Goal: Ask a question: Seek information or help from site administrators or community

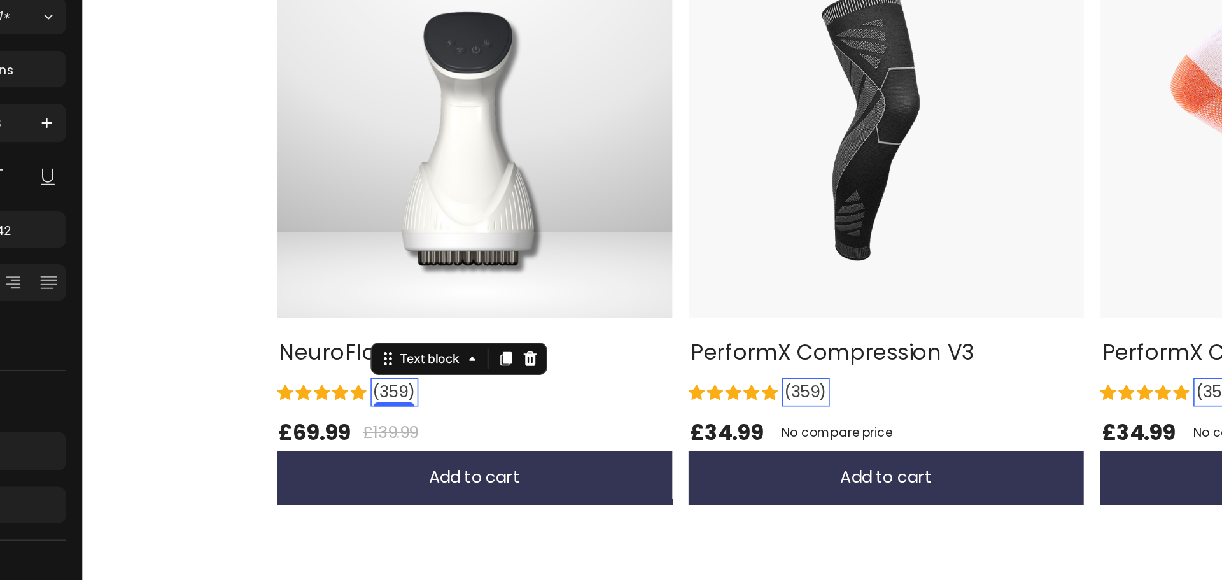
click at [280, 178] on p "(359)" at bounding box center [277, 177] width 27 height 15
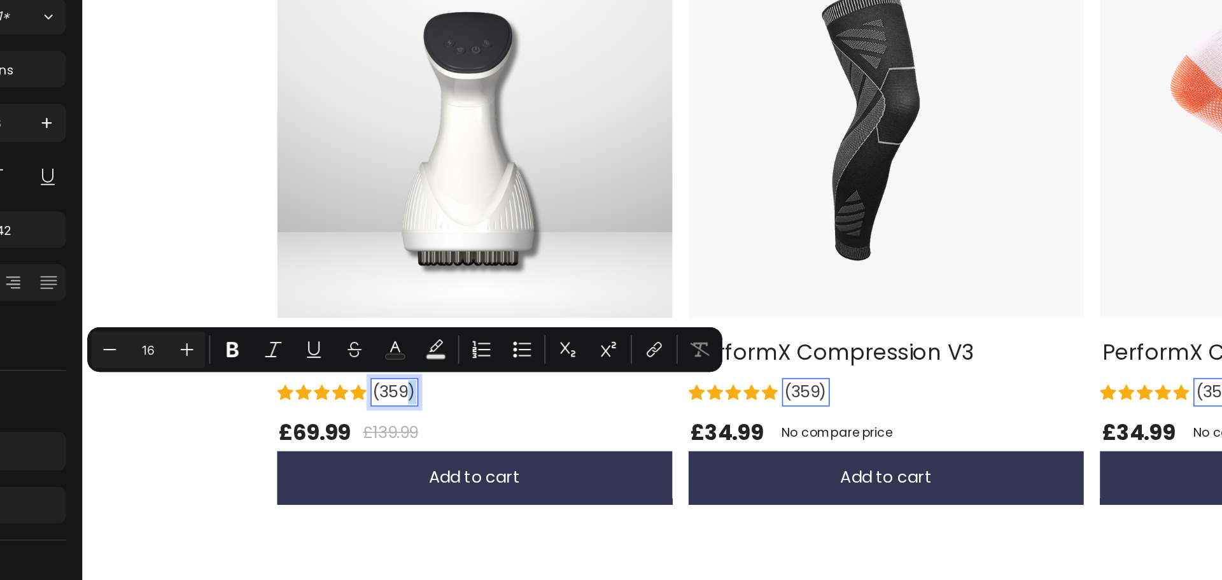
click at [283, 178] on p "(359)" at bounding box center [277, 177] width 27 height 15
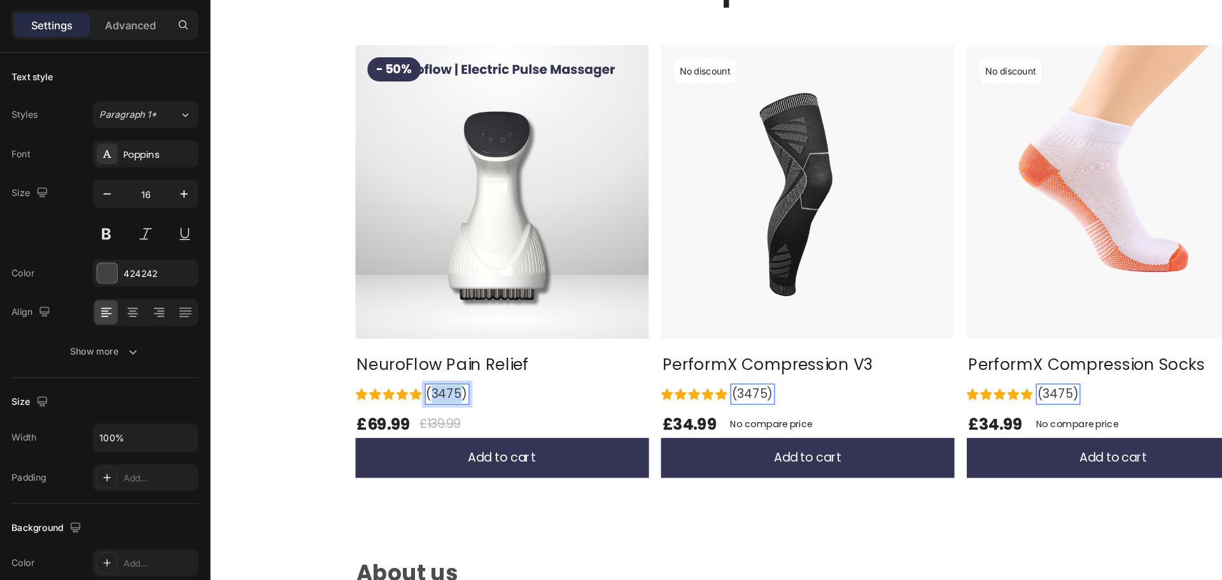
click at [400, 322] on p "(3475)" at bounding box center [409, 326] width 35 height 15
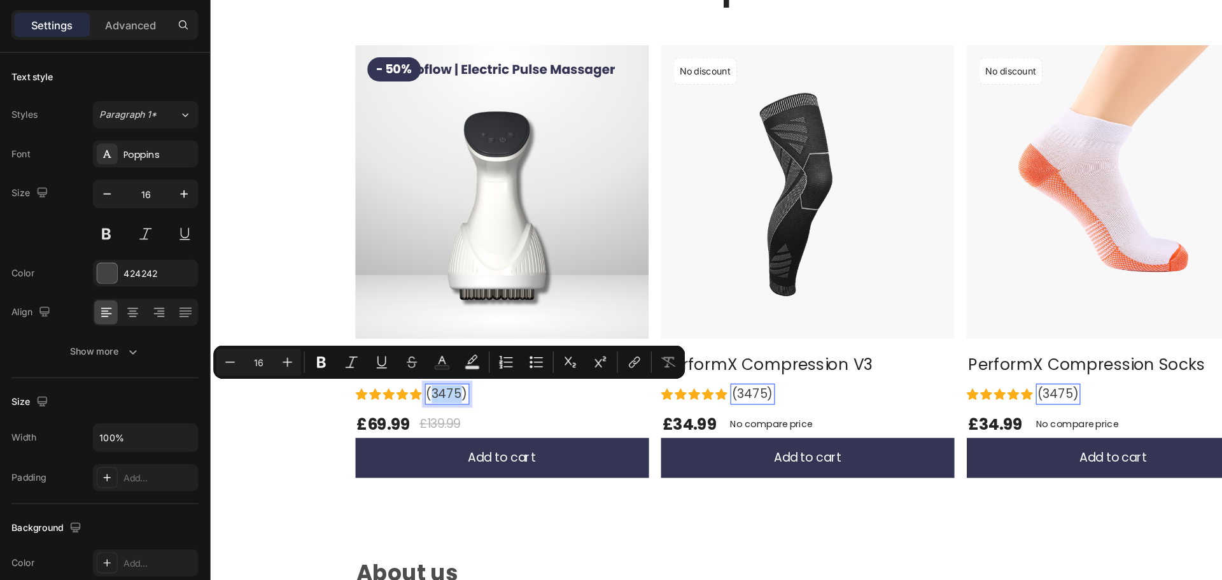
click at [411, 332] on p "(3475)" at bounding box center [409, 326] width 35 height 15
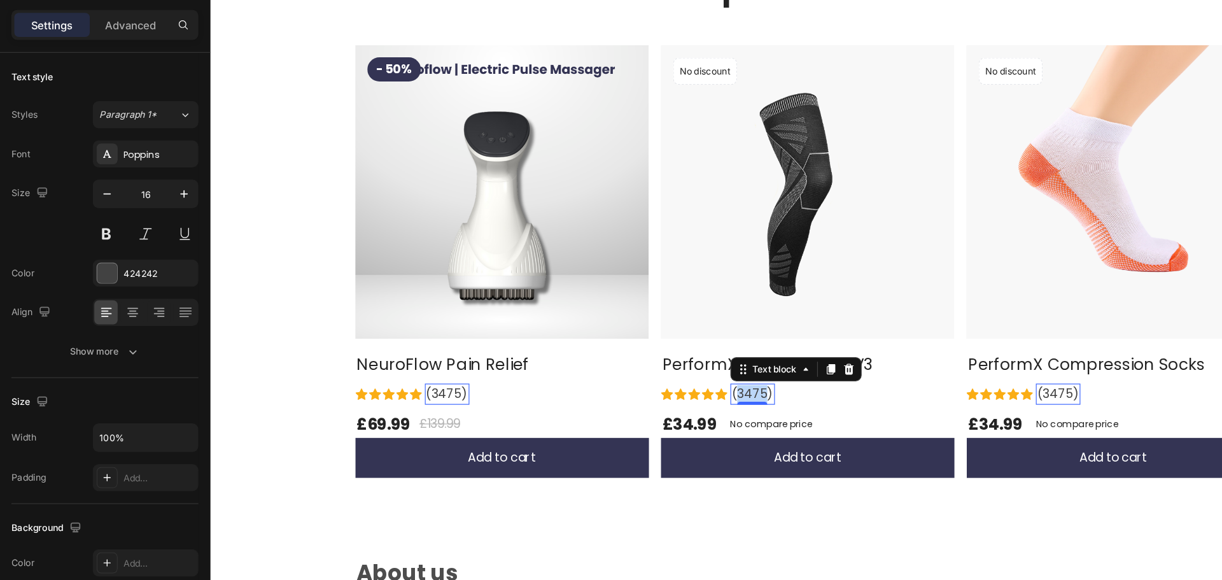
click at [664, 325] on p "(3475)" at bounding box center [667, 326] width 35 height 15
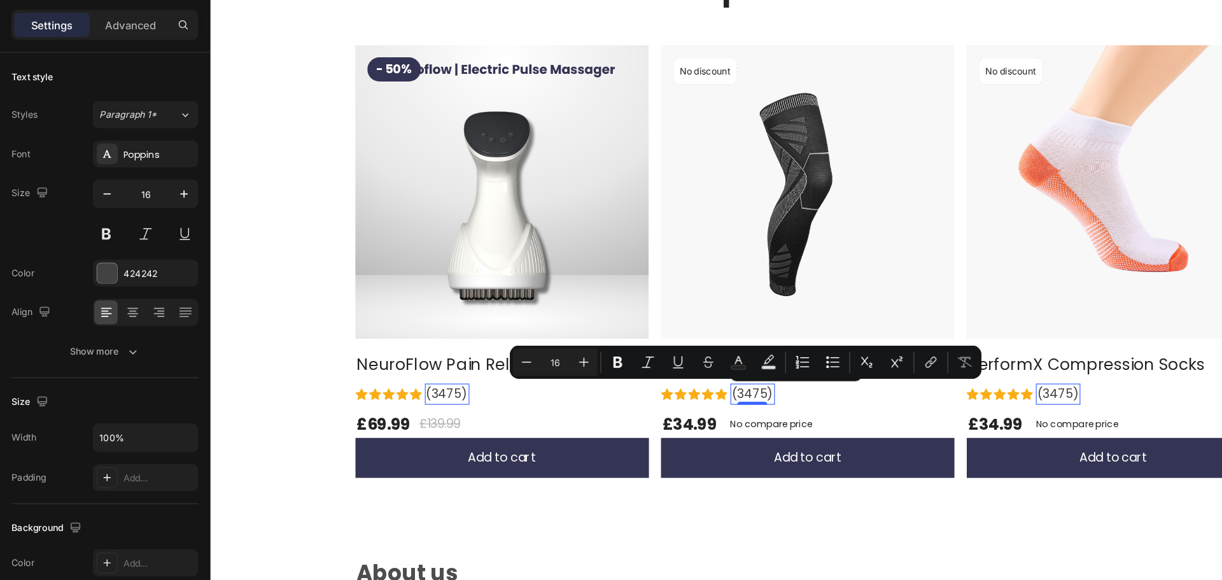
click at [666, 326] on p "(3475)" at bounding box center [667, 326] width 35 height 15
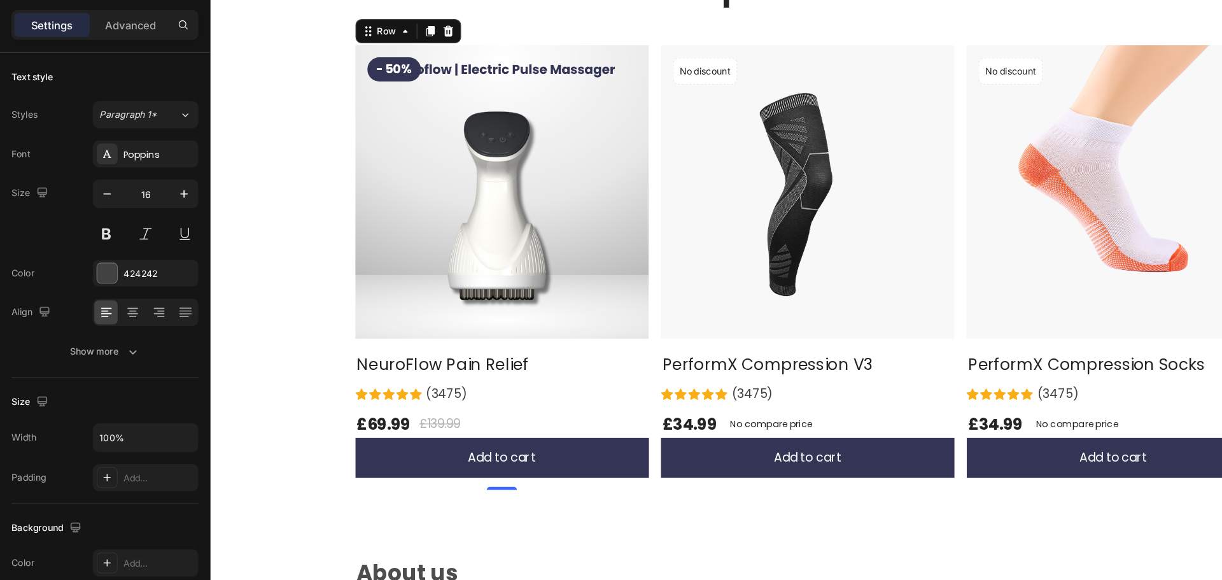
click at [482, 339] on div "- 50% Product Badge Product Images & Gallery NeuroFlow Pain Relief (P) Title Ic…" at bounding box center [456, 220] width 248 height 375
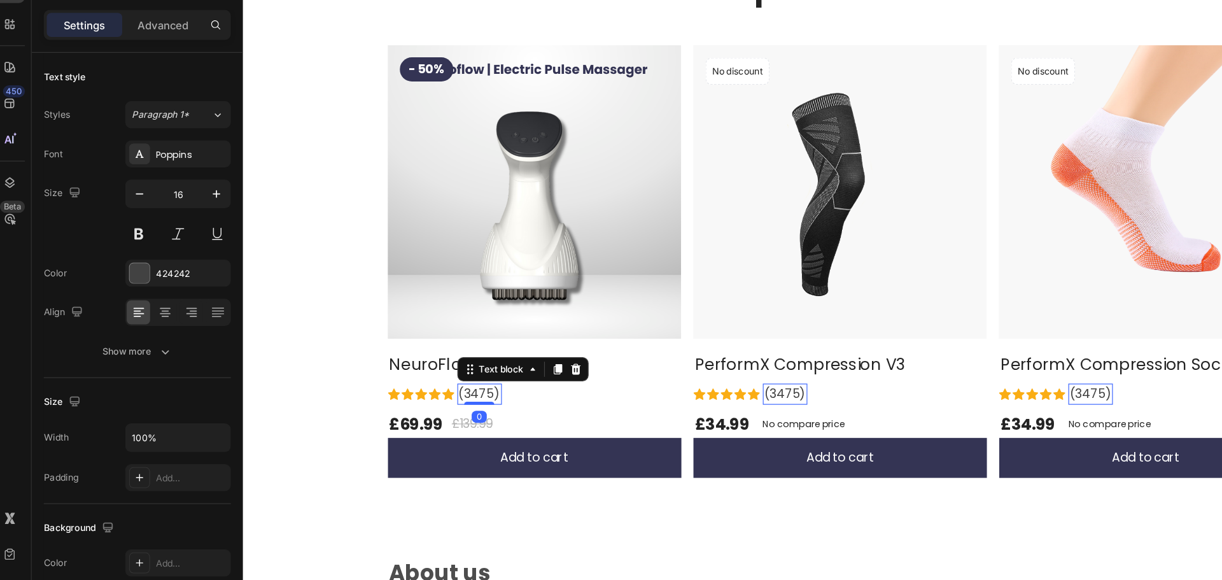
click at [438, 325] on p "(3475)" at bounding box center [441, 326] width 35 height 15
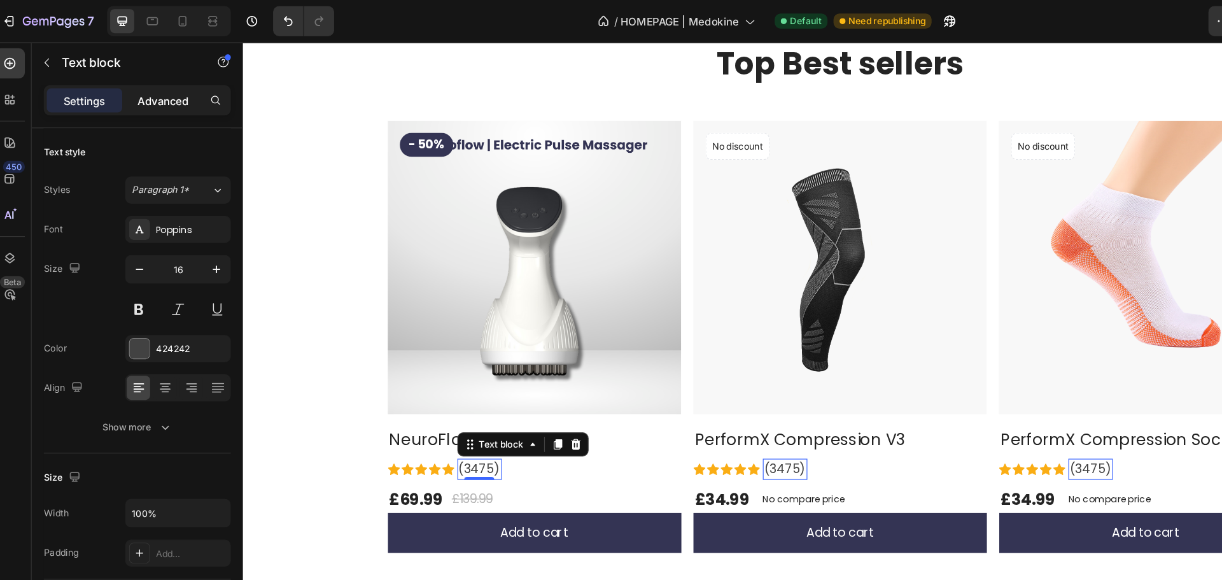
click at [155, 82] on p "Advanced" at bounding box center [146, 84] width 43 height 13
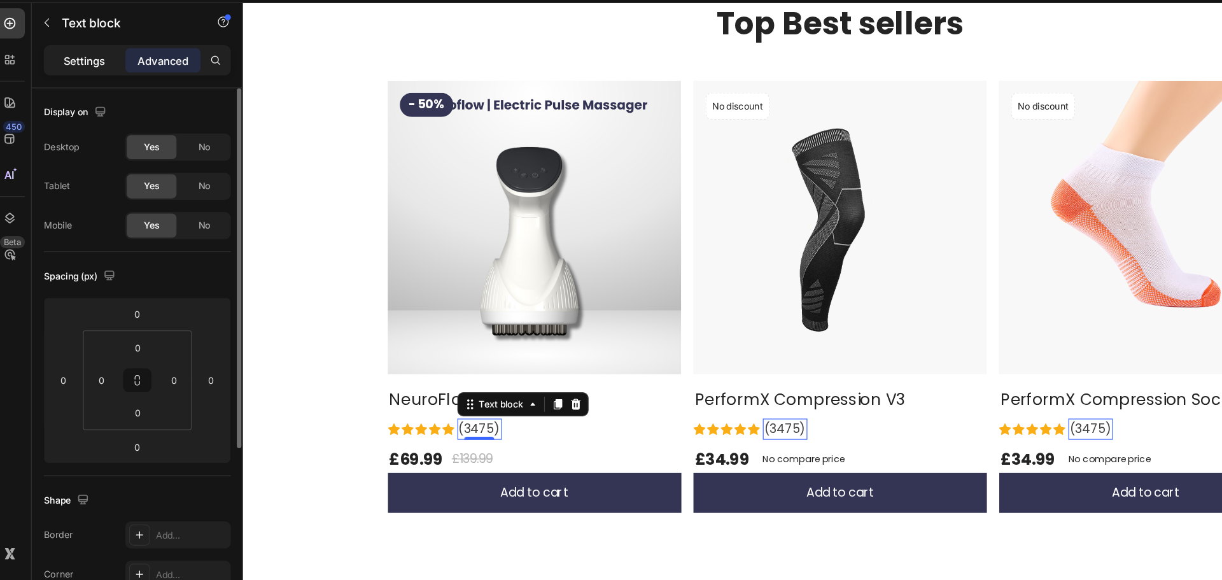
click at [77, 80] on p "Settings" at bounding box center [81, 84] width 36 height 13
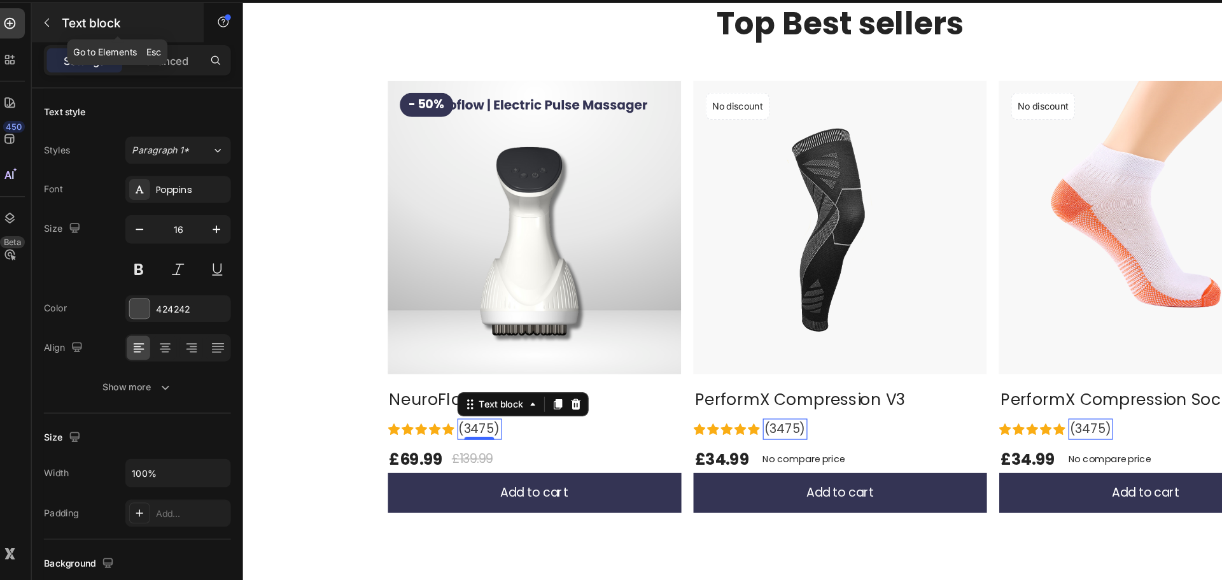
click at [47, 55] on icon "button" at bounding box center [49, 53] width 10 height 10
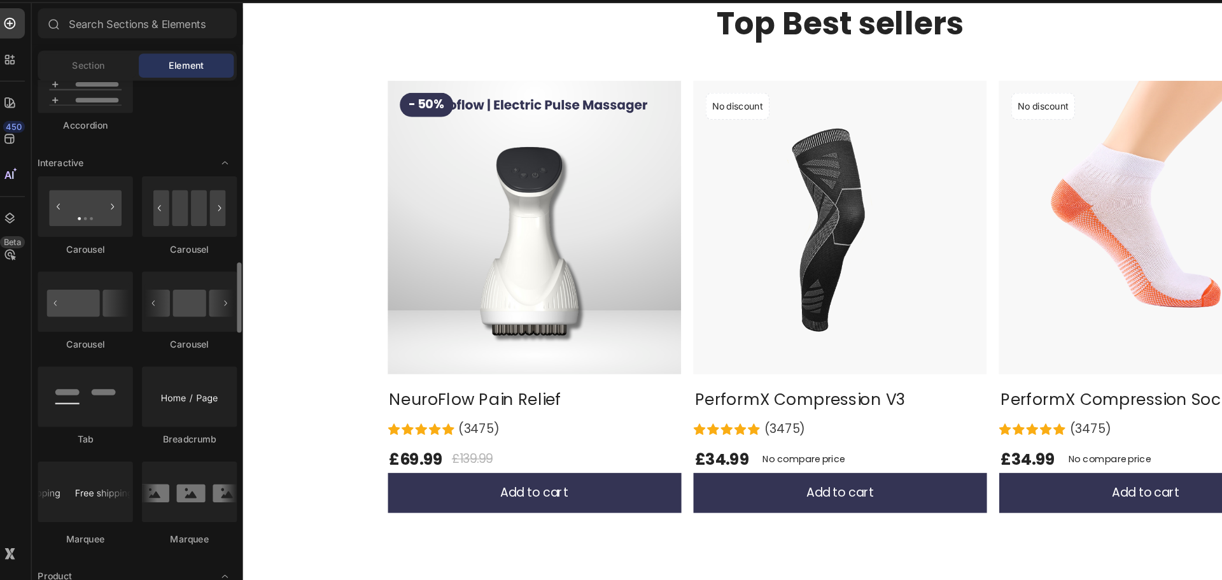
scroll to position [1228, 0]
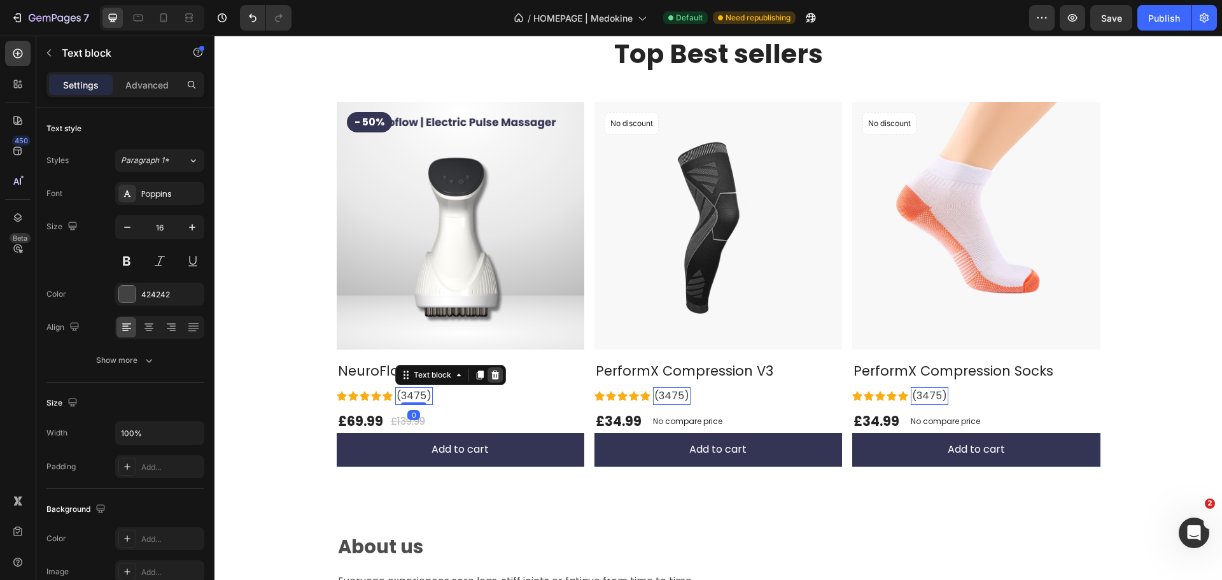
click at [491, 376] on icon at bounding box center [495, 375] width 10 height 10
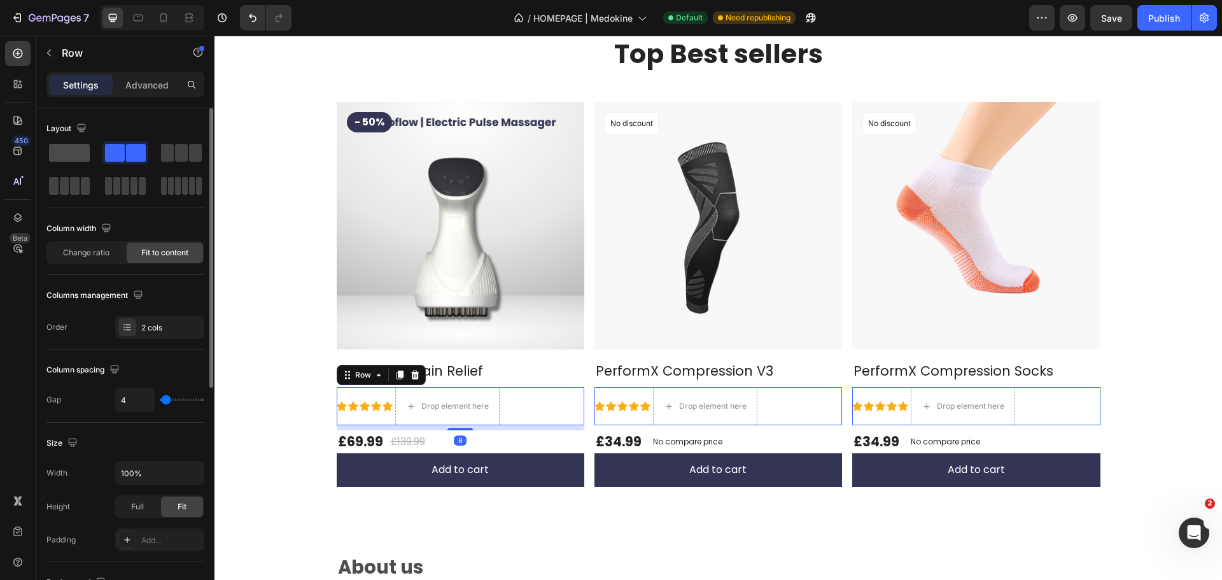
click at [67, 151] on span at bounding box center [69, 153] width 41 height 18
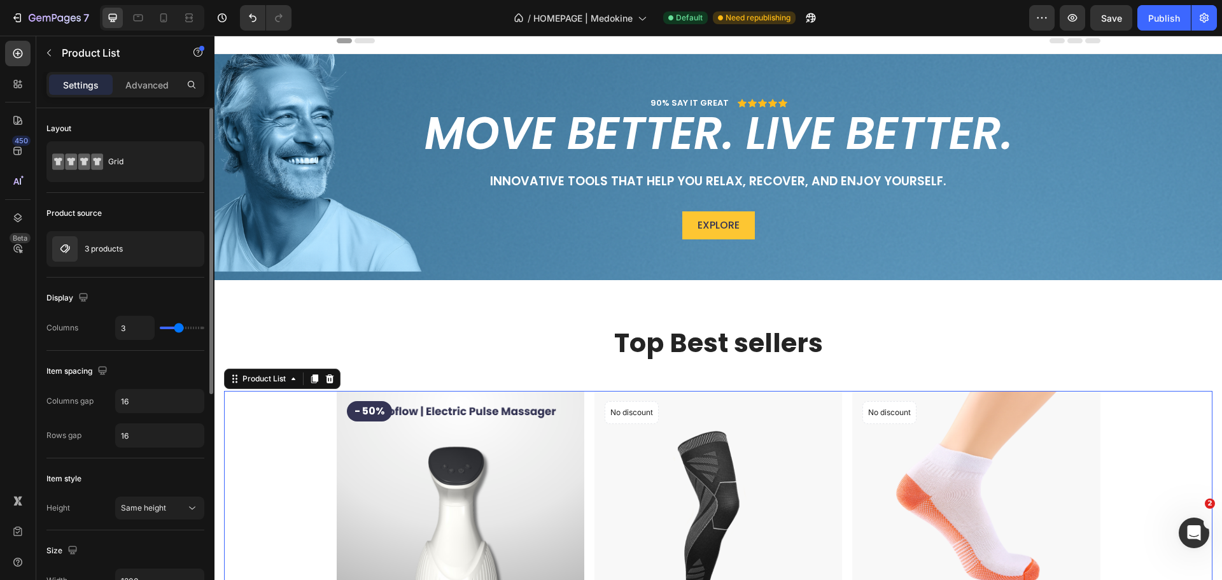
scroll to position [0, 0]
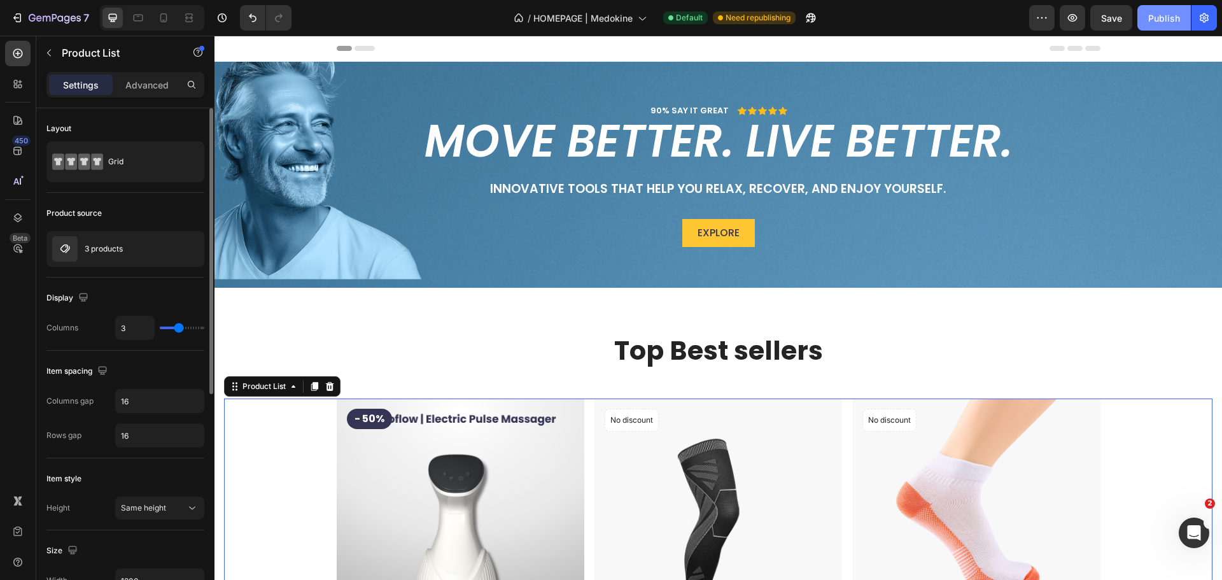
click at [1165, 20] on div "Publish" at bounding box center [1164, 17] width 32 height 13
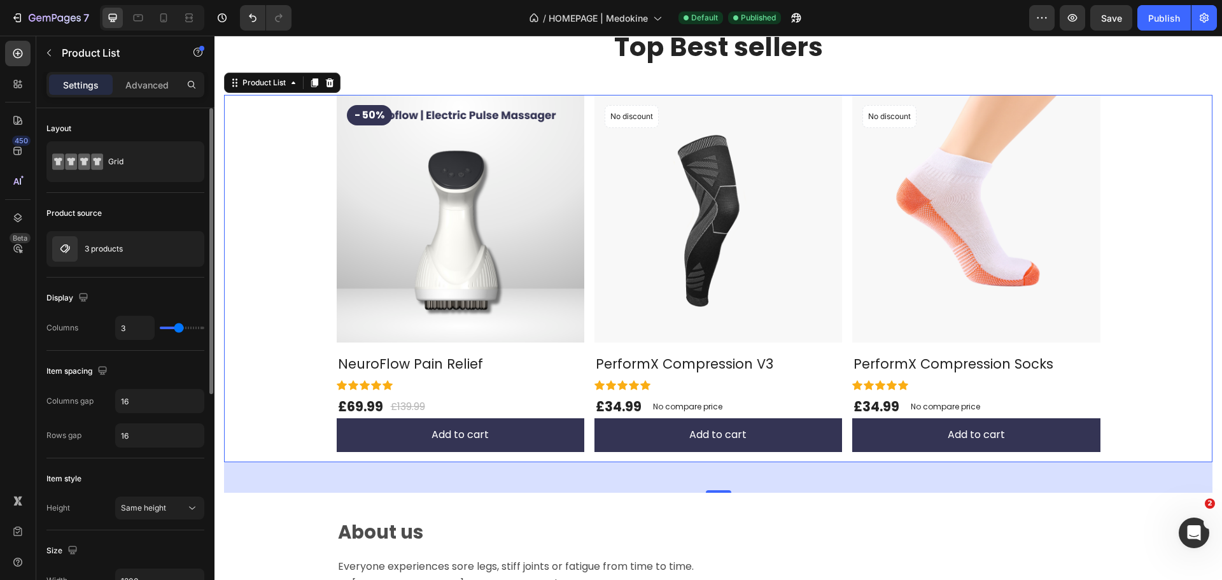
scroll to position [304, 0]
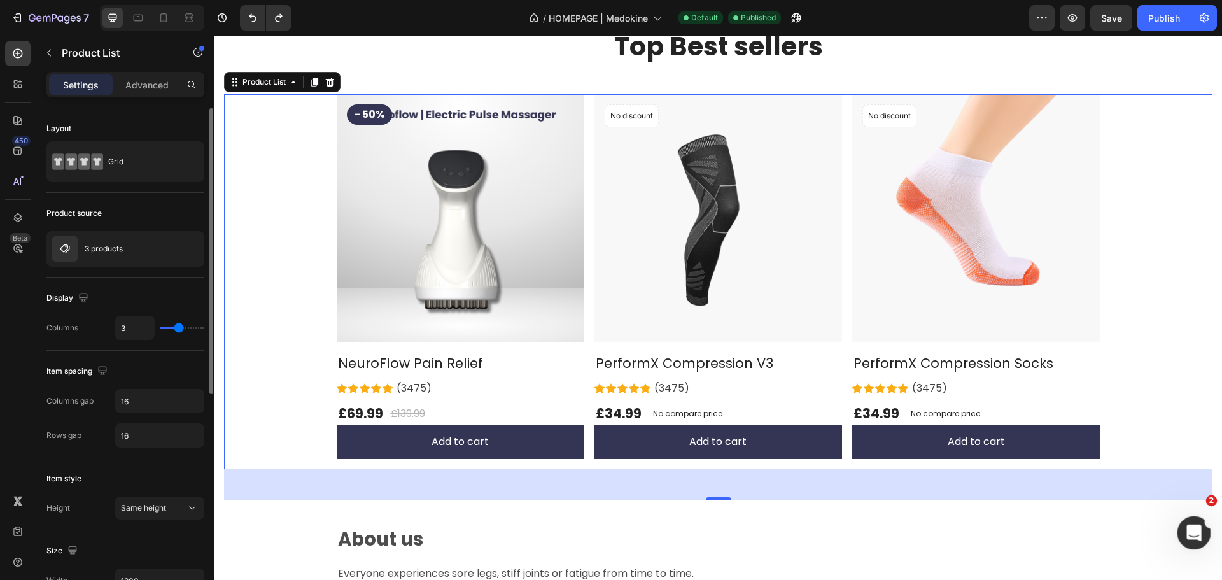
click at [1193, 528] on icon "Open Intercom Messenger" at bounding box center [1192, 531] width 21 height 21
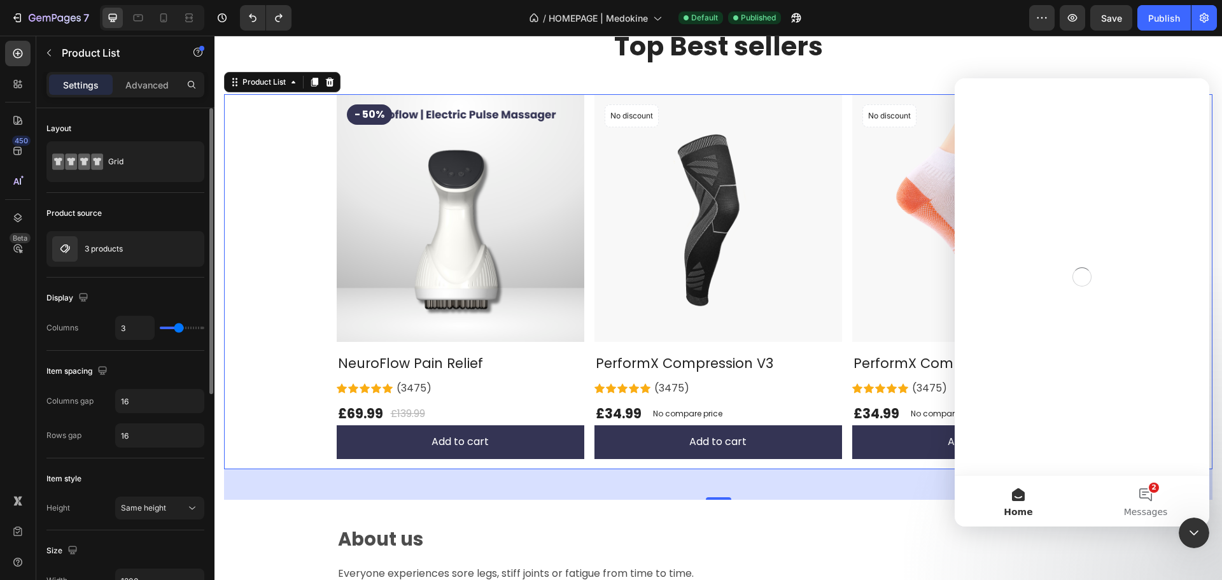
scroll to position [0, 0]
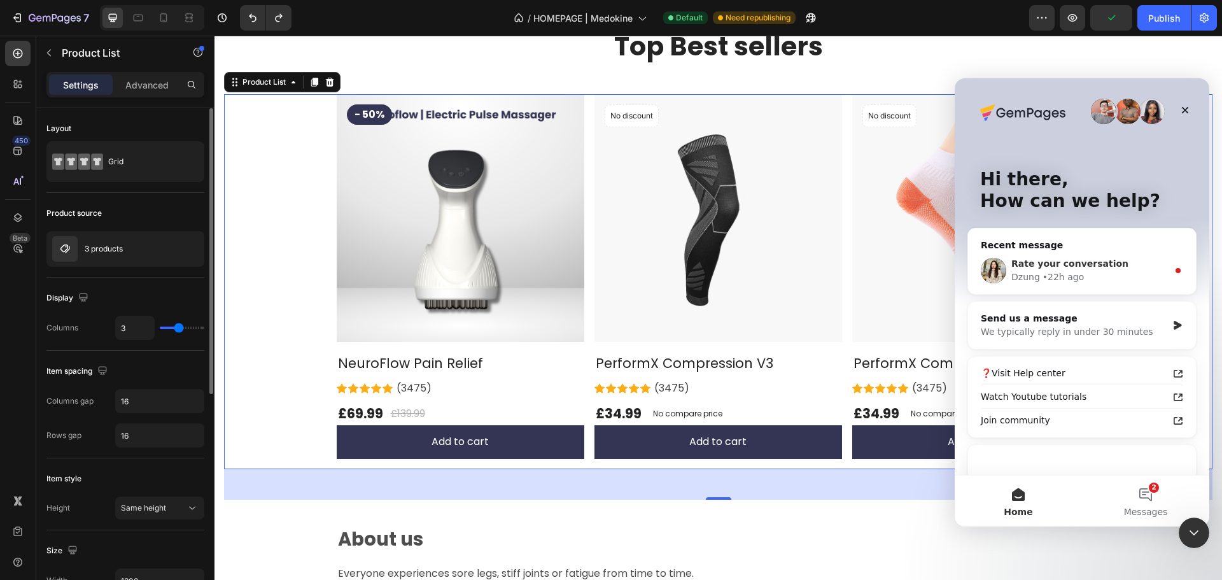
click at [1060, 276] on div "• 22h ago" at bounding box center [1062, 276] width 41 height 13
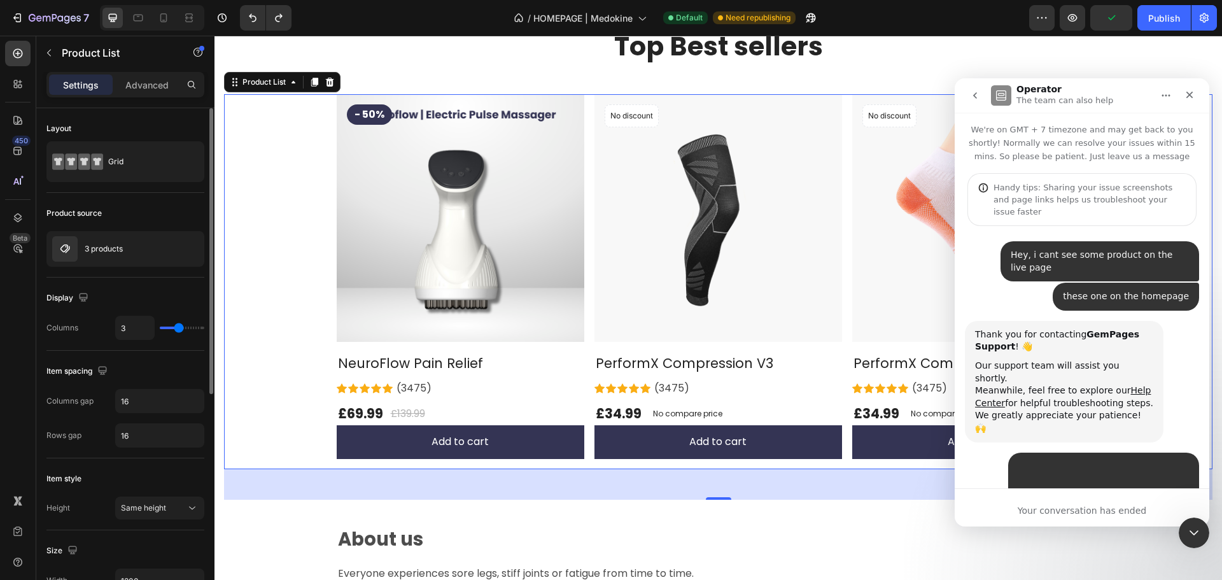
scroll to position [112, 0]
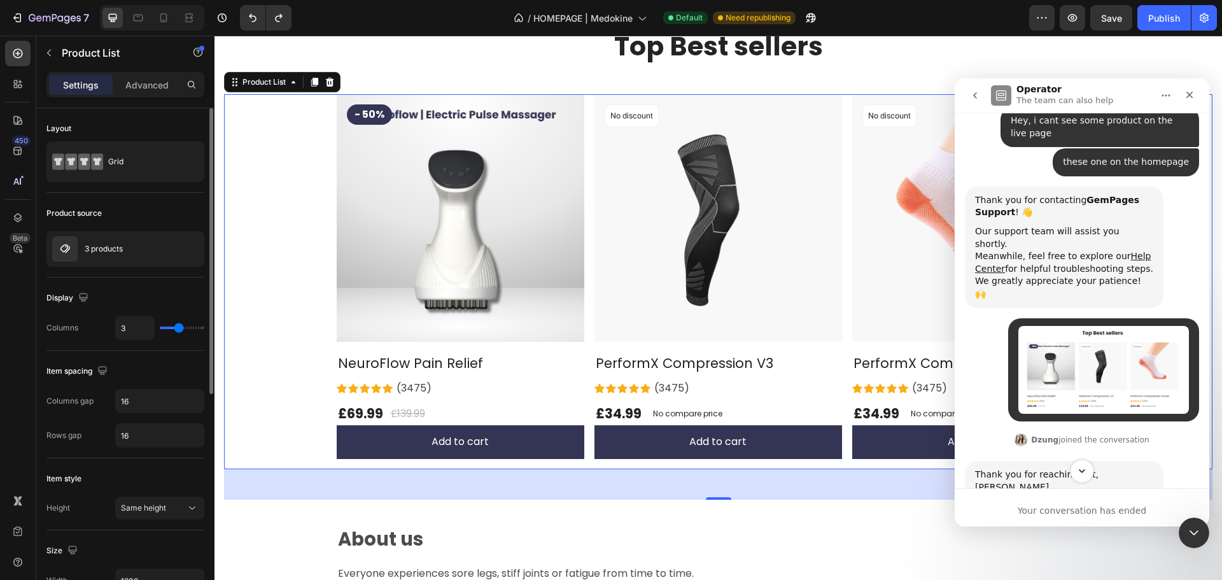
click at [1080, 466] on icon "Scroll to bottom" at bounding box center [1081, 470] width 11 height 11
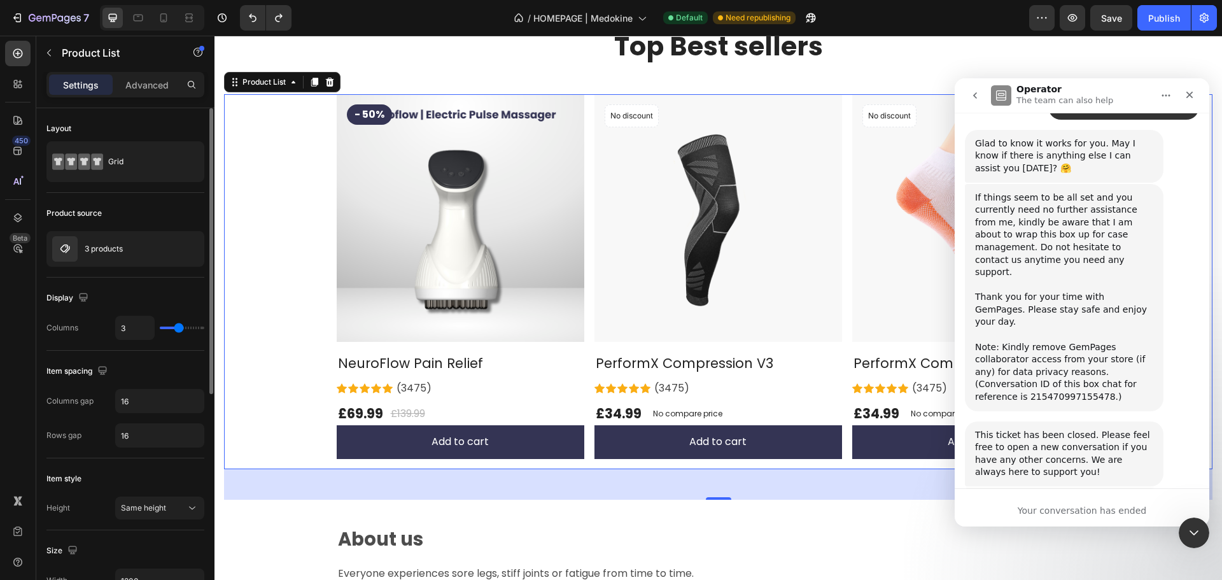
scroll to position [843, 0]
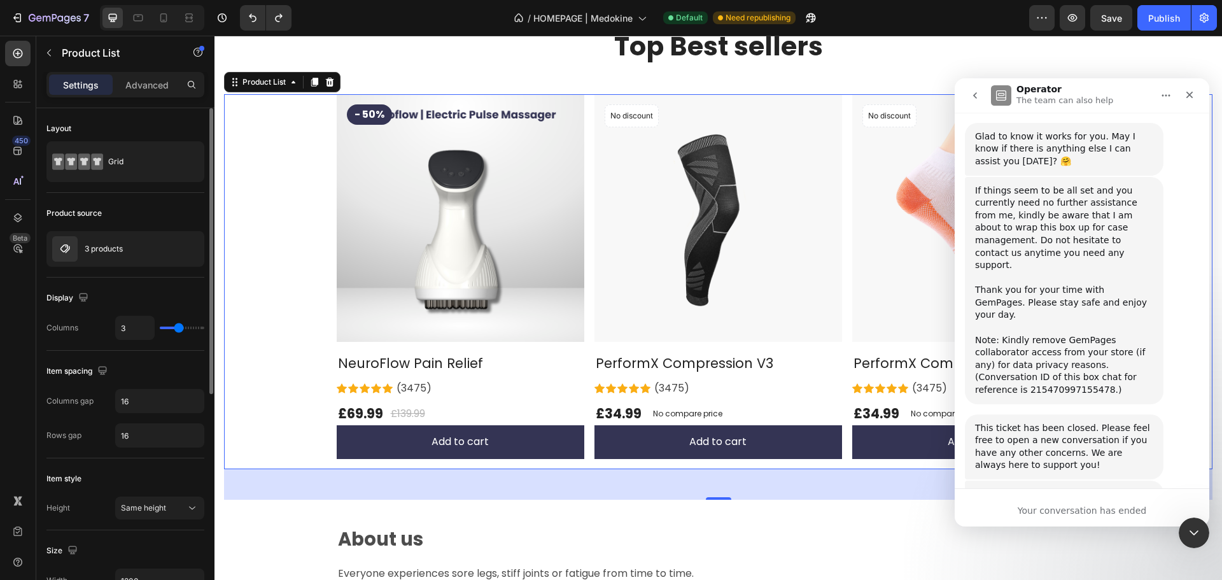
click at [1056, 505] on div "Your conversation has ended" at bounding box center [1082, 510] width 255 height 13
click at [978, 111] on nav "Operator The team can also help" at bounding box center [1082, 95] width 255 height 34
click at [978, 99] on icon "go back" at bounding box center [975, 95] width 10 height 10
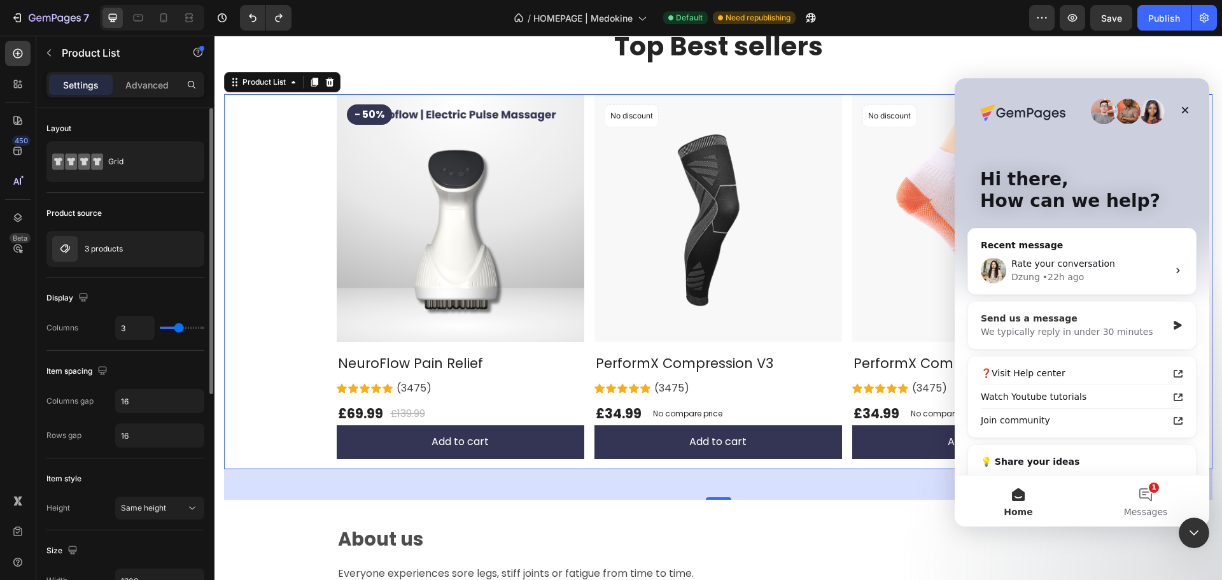
click at [1085, 320] on div "Send us a message" at bounding box center [1074, 318] width 186 height 13
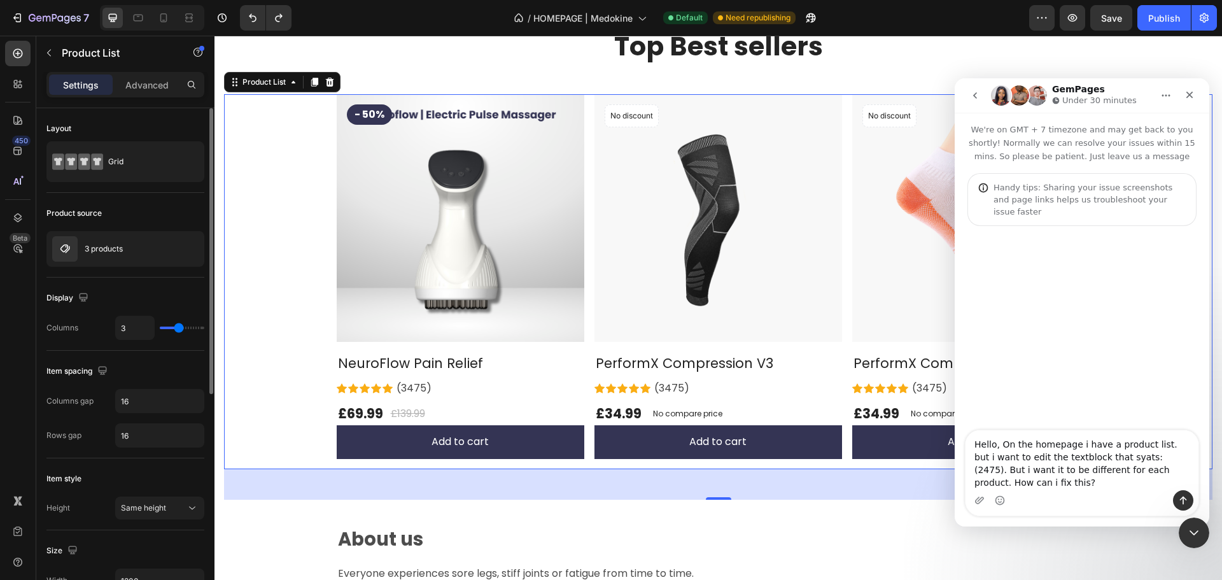
type textarea "Hello, On the homepage i have a product list. but i want to edit the textblock …"
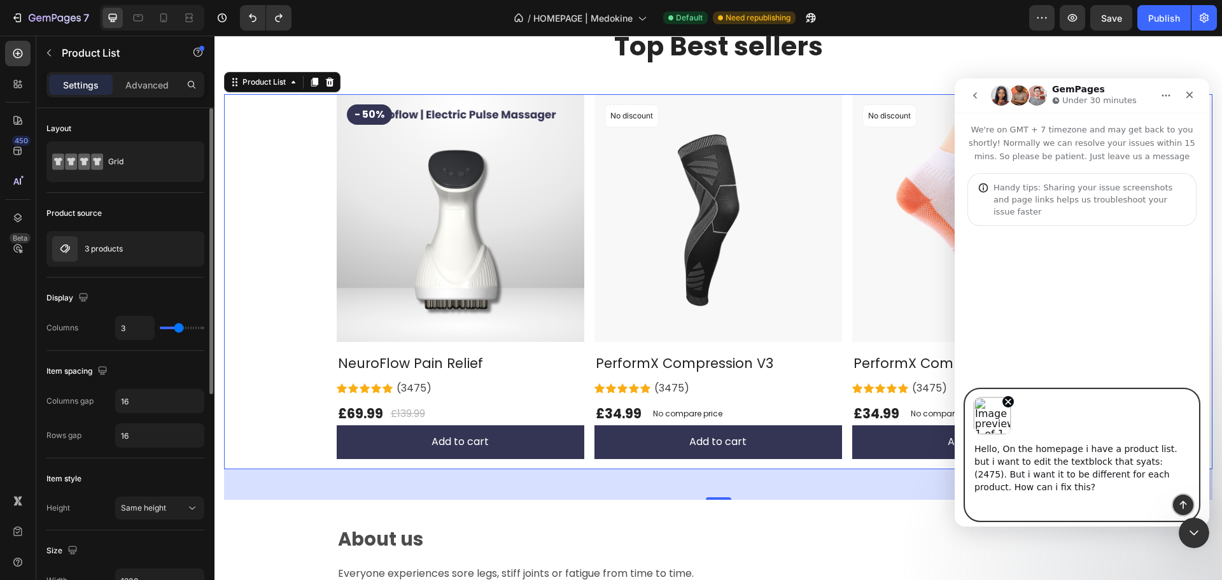
click at [1186, 500] on icon "Send a message…" at bounding box center [1183, 505] width 10 height 10
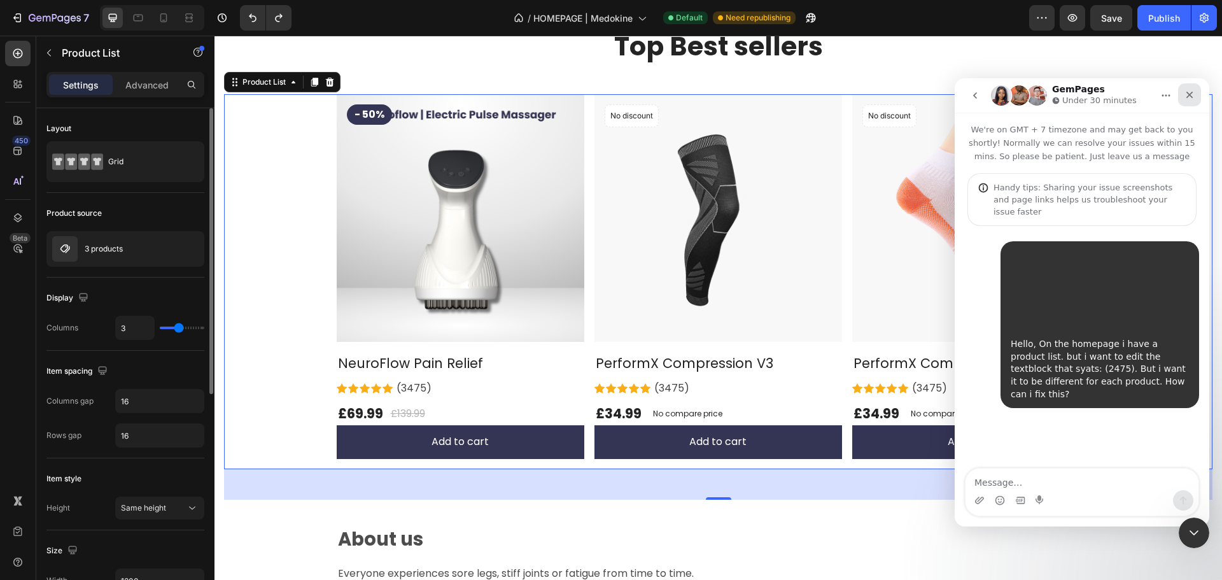
click at [1192, 97] on icon "Close" at bounding box center [1189, 95] width 7 height 7
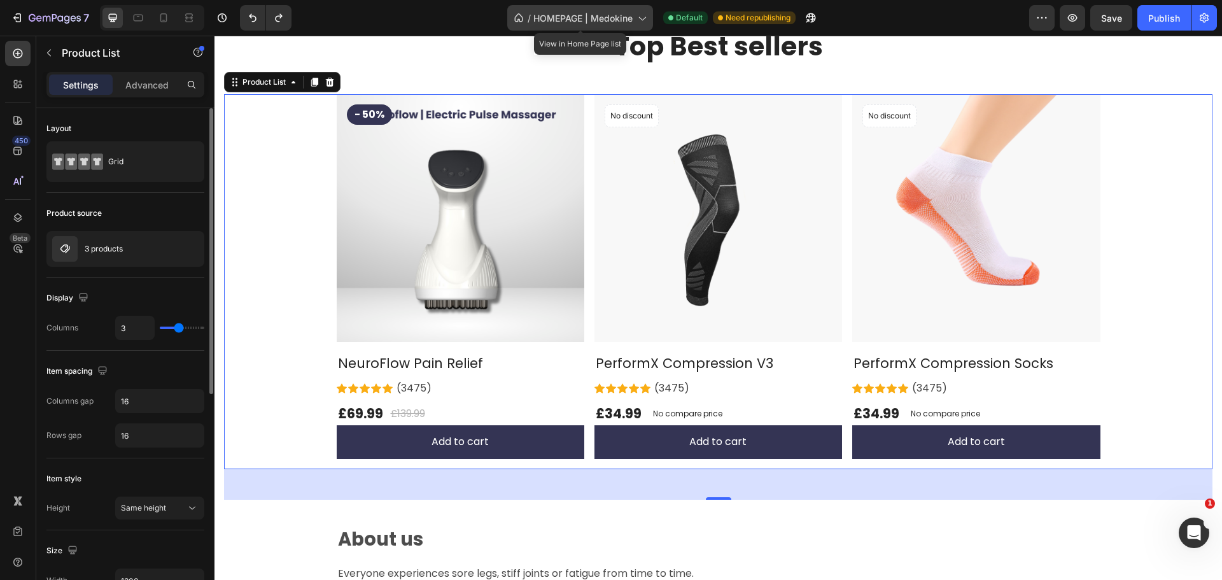
click at [621, 16] on span "HOMEPAGE | Medokine" at bounding box center [582, 17] width 99 height 13
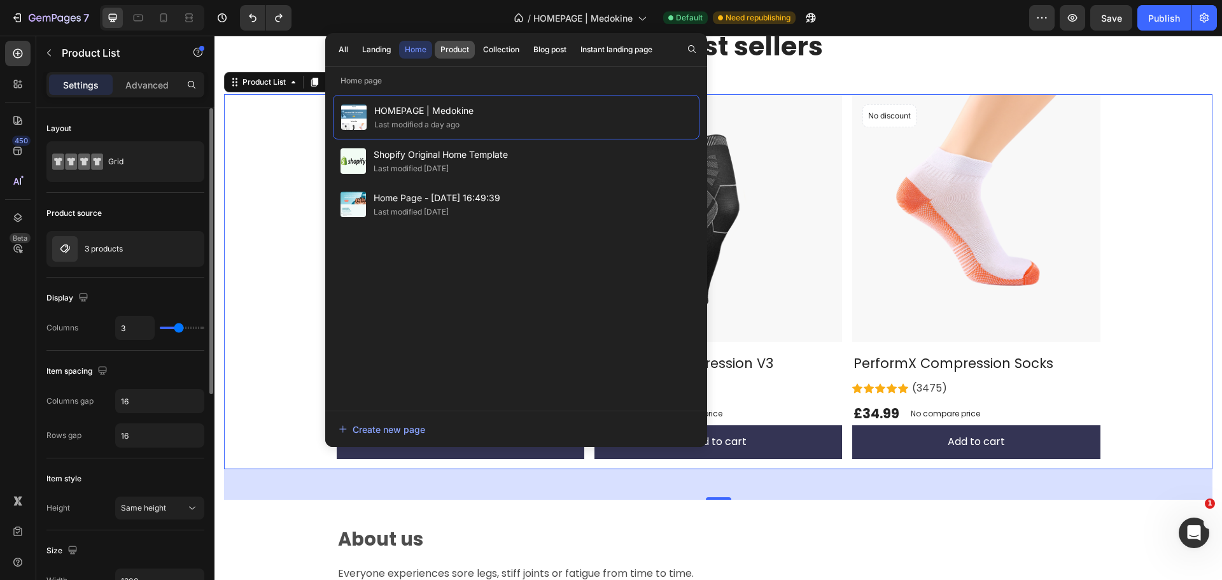
click at [457, 50] on div "Product" at bounding box center [454, 49] width 29 height 11
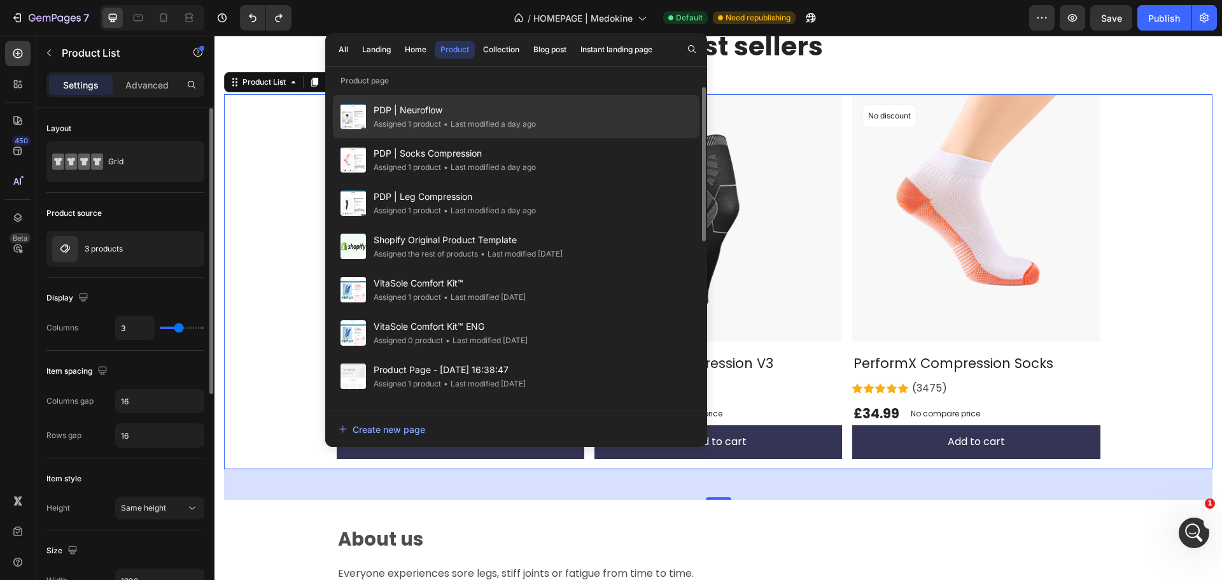
click at [514, 118] on div "• Last modified a day ago" at bounding box center [488, 124] width 95 height 13
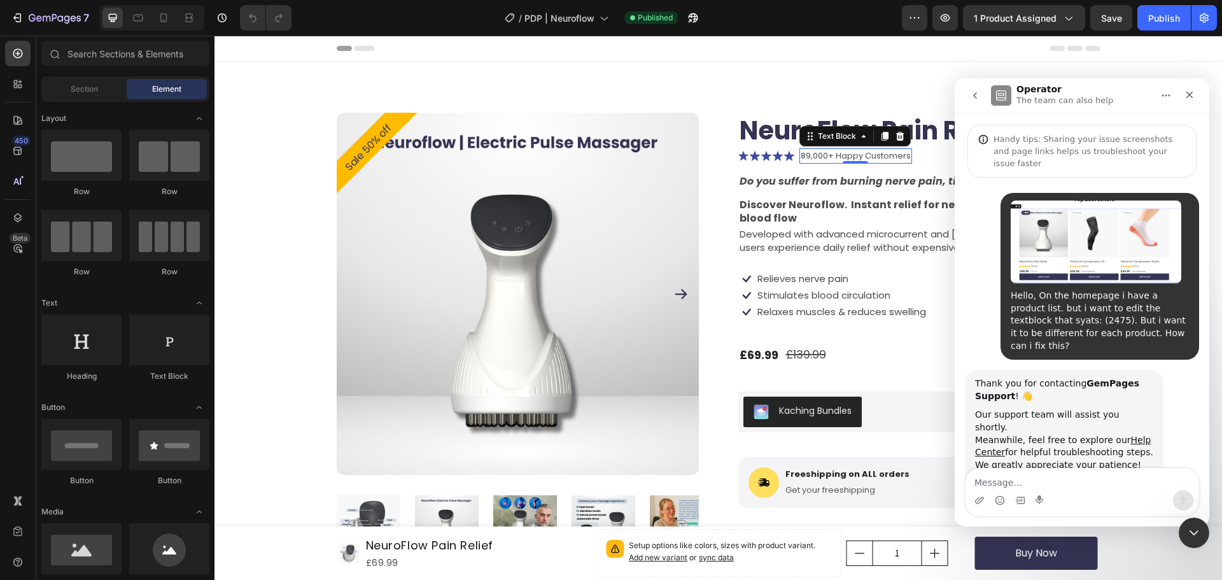
click at [816, 155] on p "89,000+ Happy Customers" at bounding box center [856, 156] width 110 height 13
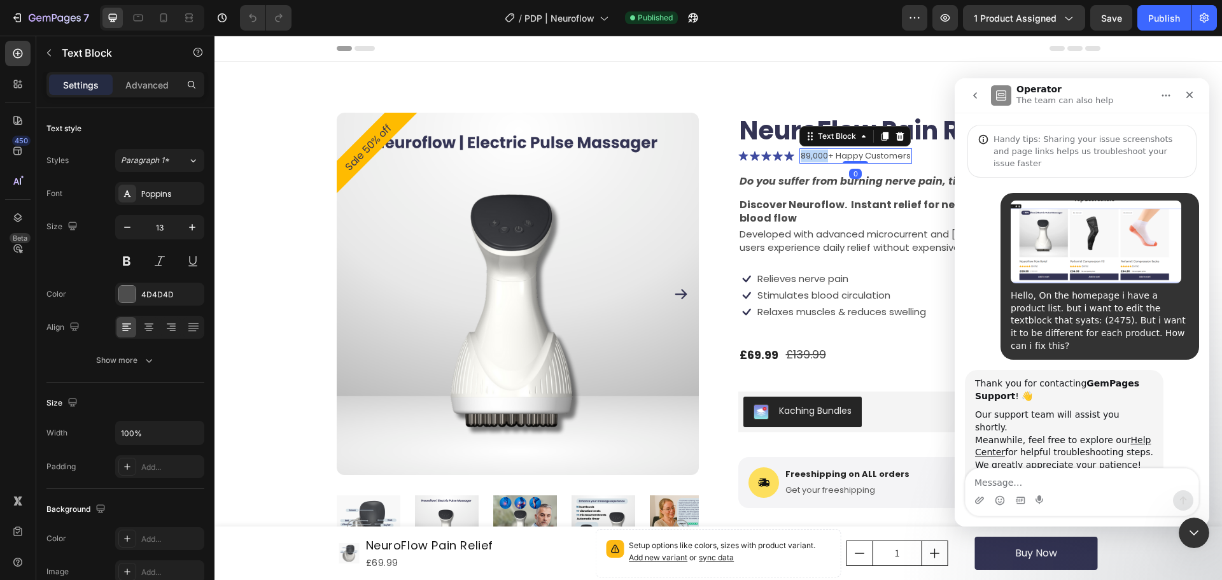
click at [816, 155] on p "89,000+ Happy Customers" at bounding box center [856, 156] width 110 height 13
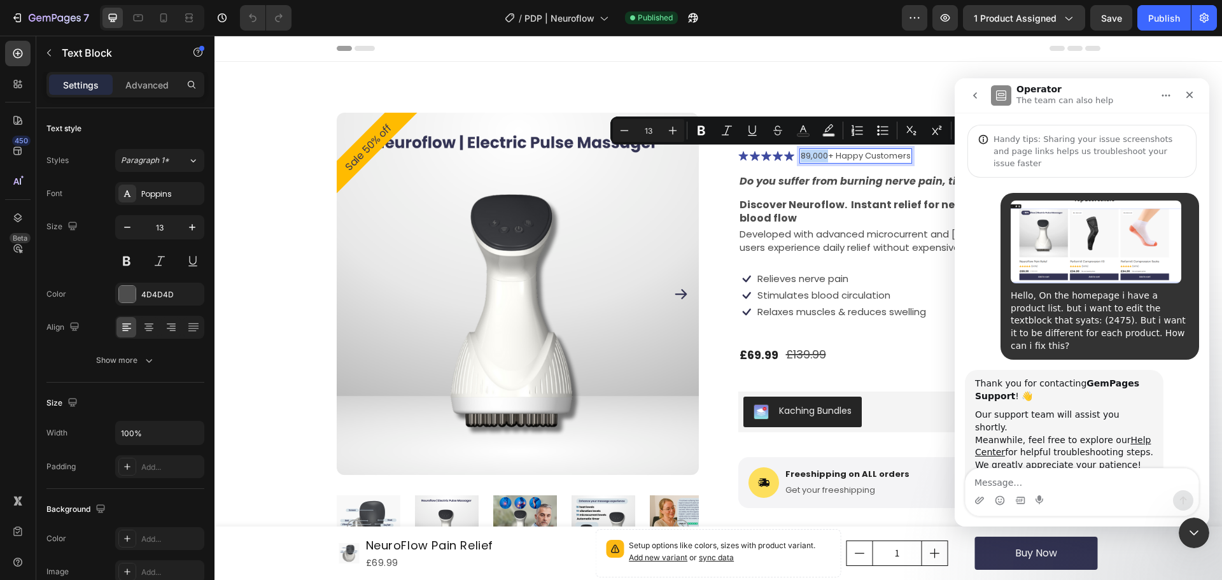
click at [824, 160] on p "89,000+ Happy Customers" at bounding box center [856, 156] width 110 height 13
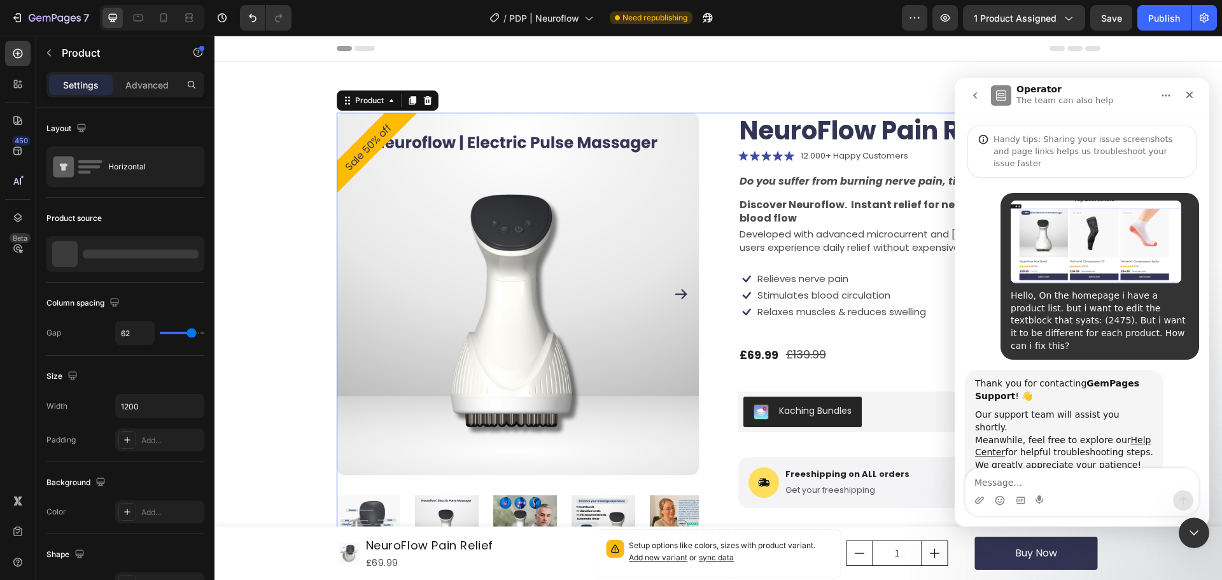
click at [922, 164] on div "NeuroFlow Pain Relief Product Title Icon Icon Icon Icon Icon Icon List 12.000+ …" at bounding box center [919, 402] width 362 height 578
click at [1162, 18] on div "Publish" at bounding box center [1164, 17] width 32 height 13
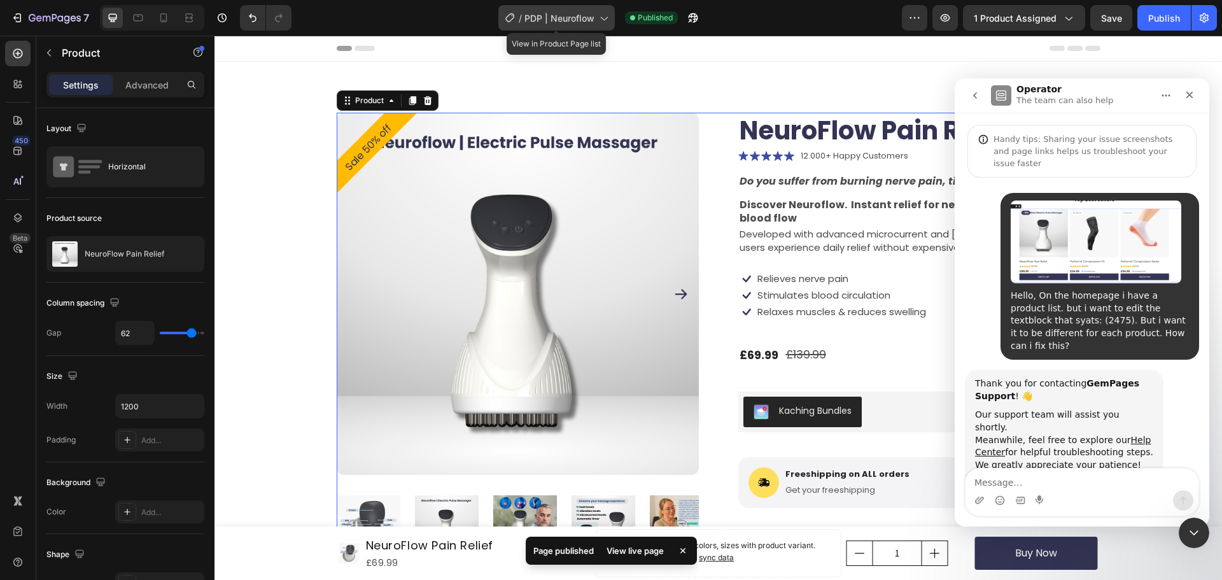
click at [594, 20] on span "PDP | Neuroflow" at bounding box center [559, 17] width 70 height 13
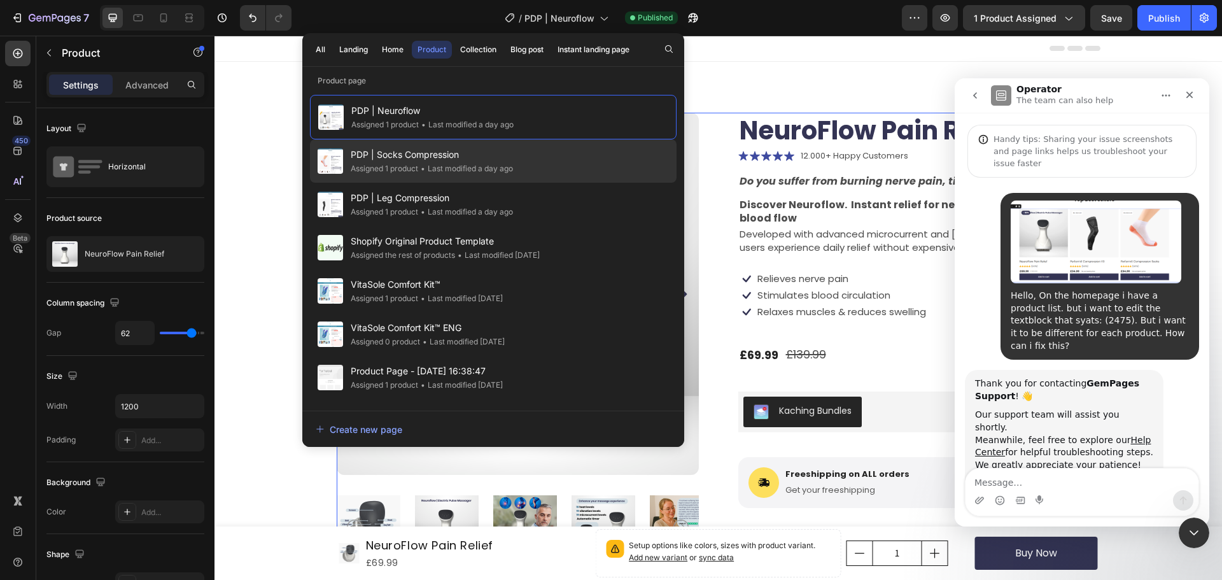
click at [518, 159] on div "PDP | Socks Compression Assigned 1 product • Last modified a day ago" at bounding box center [493, 160] width 367 height 43
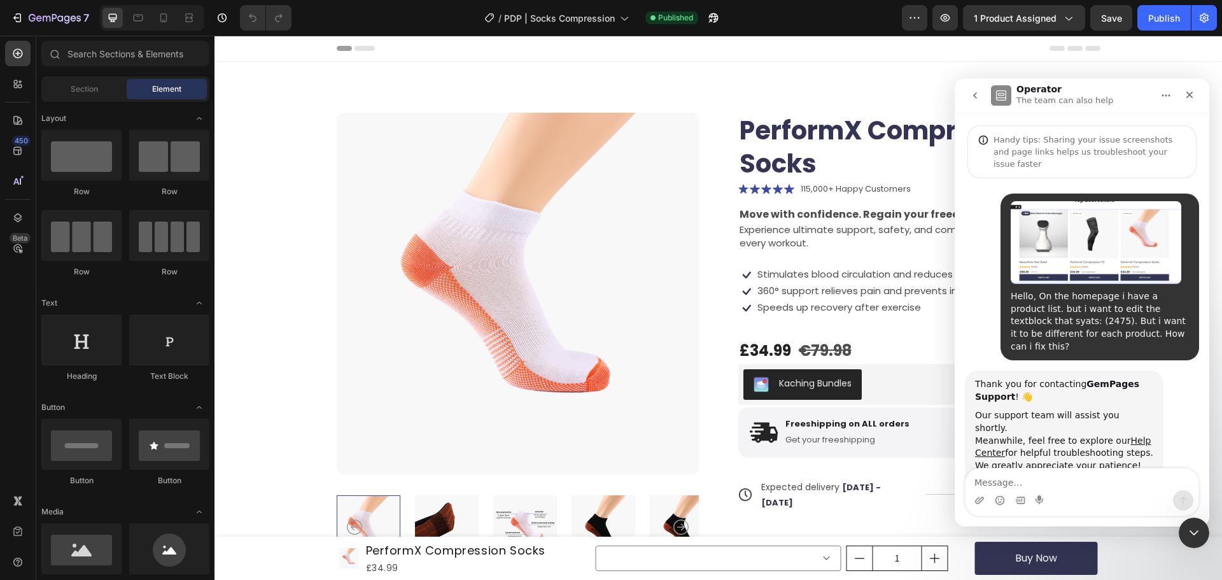
scroll to position [48, 0]
click at [1192, 97] on icon "Close" at bounding box center [1189, 95] width 7 height 7
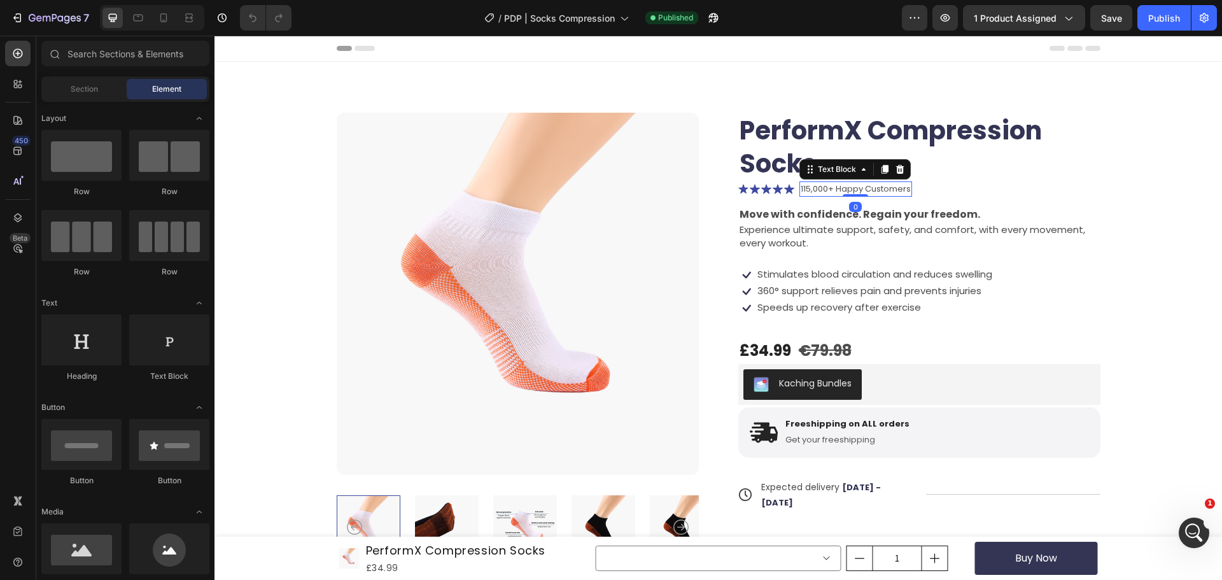
click at [820, 188] on p "115,000+ Happy Customers" at bounding box center [856, 189] width 110 height 13
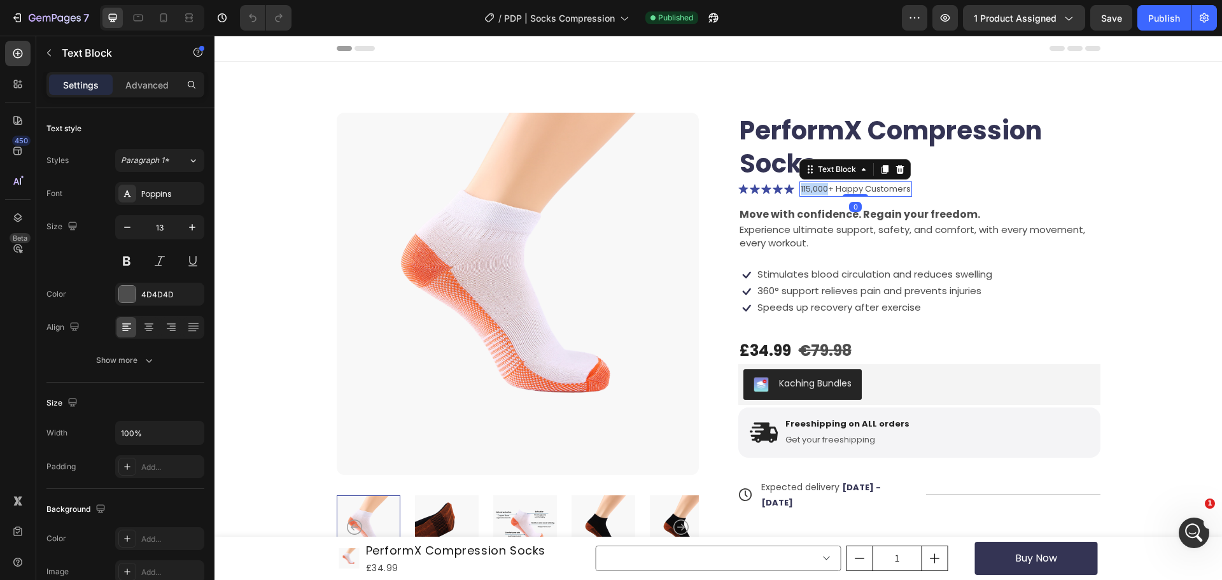
click at [820, 188] on p "115,000+ Happy Customers" at bounding box center [856, 189] width 110 height 13
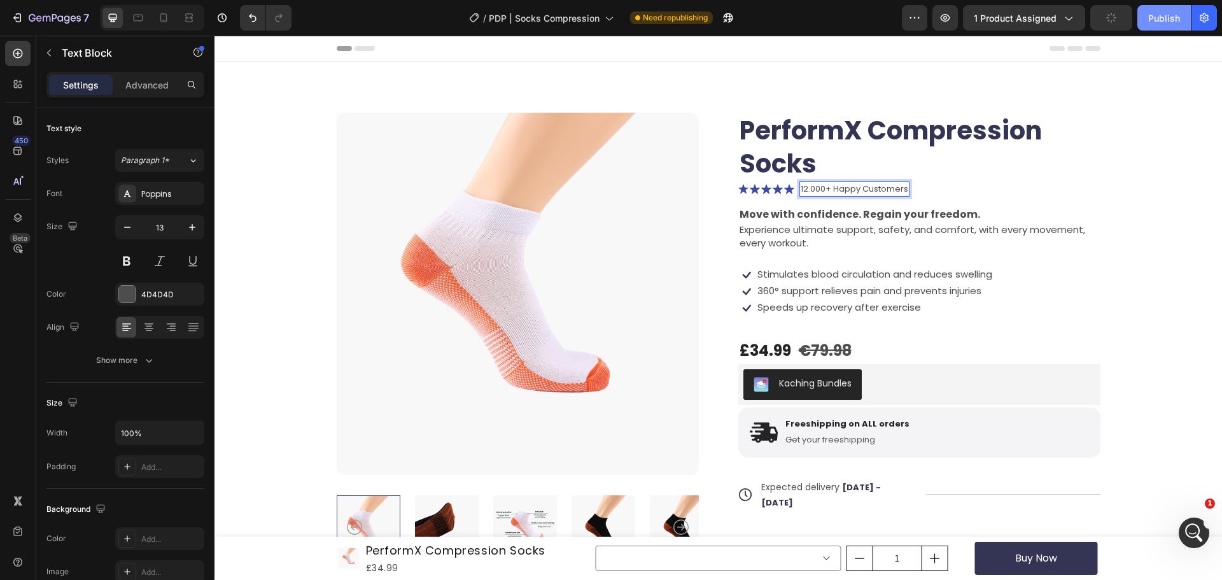
click at [1150, 21] on div "Publish" at bounding box center [1164, 17] width 32 height 13
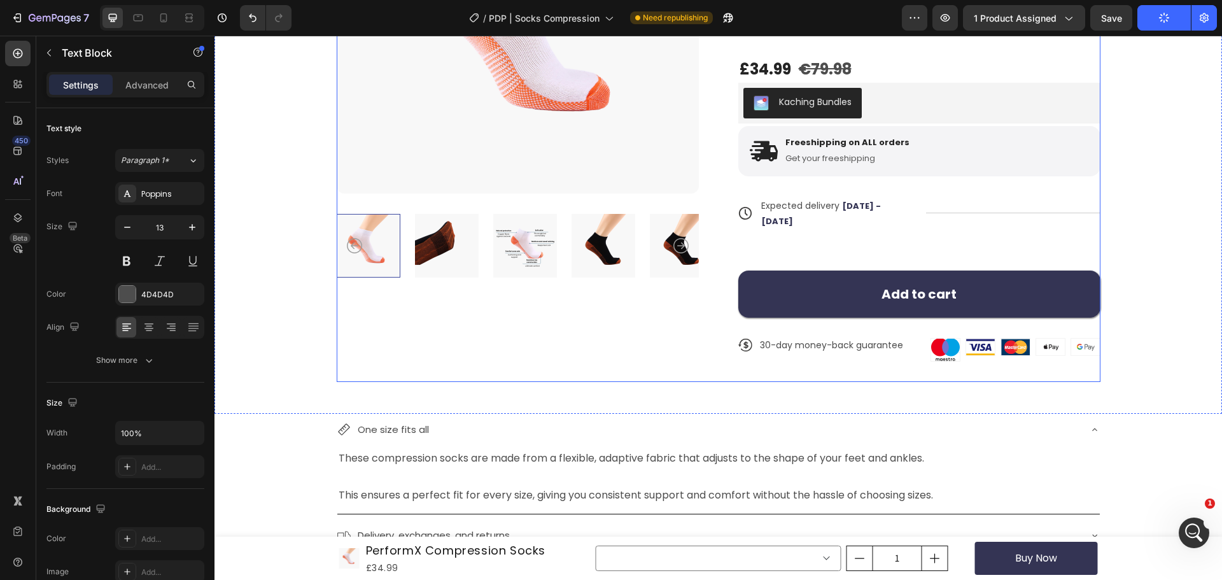
scroll to position [0, 0]
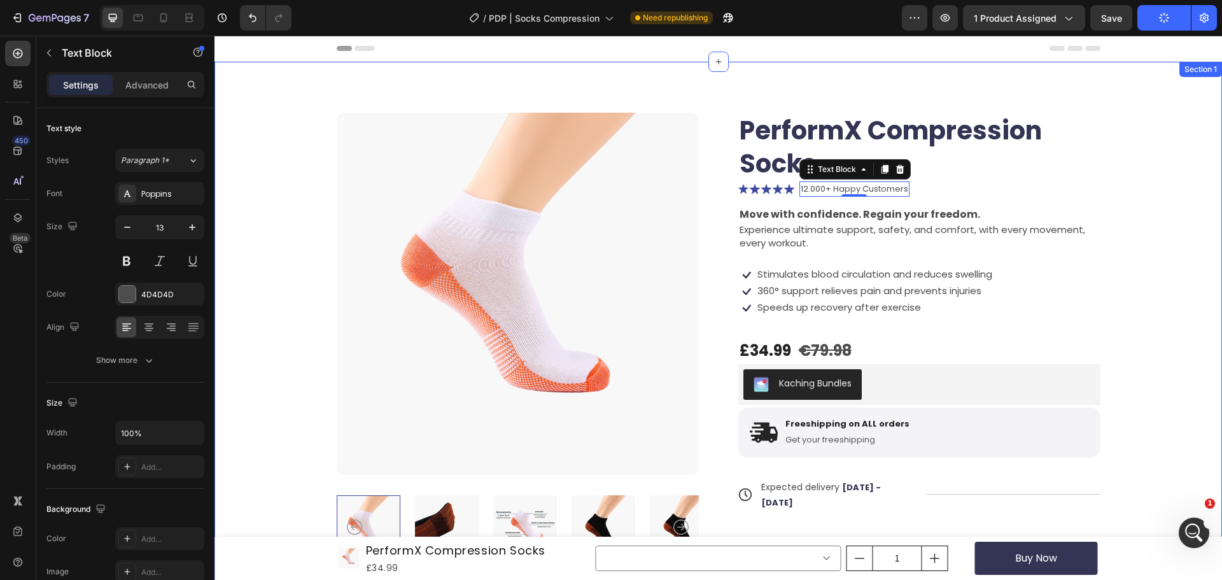
click at [943, 53] on div "Header" at bounding box center [719, 48] width 764 height 25
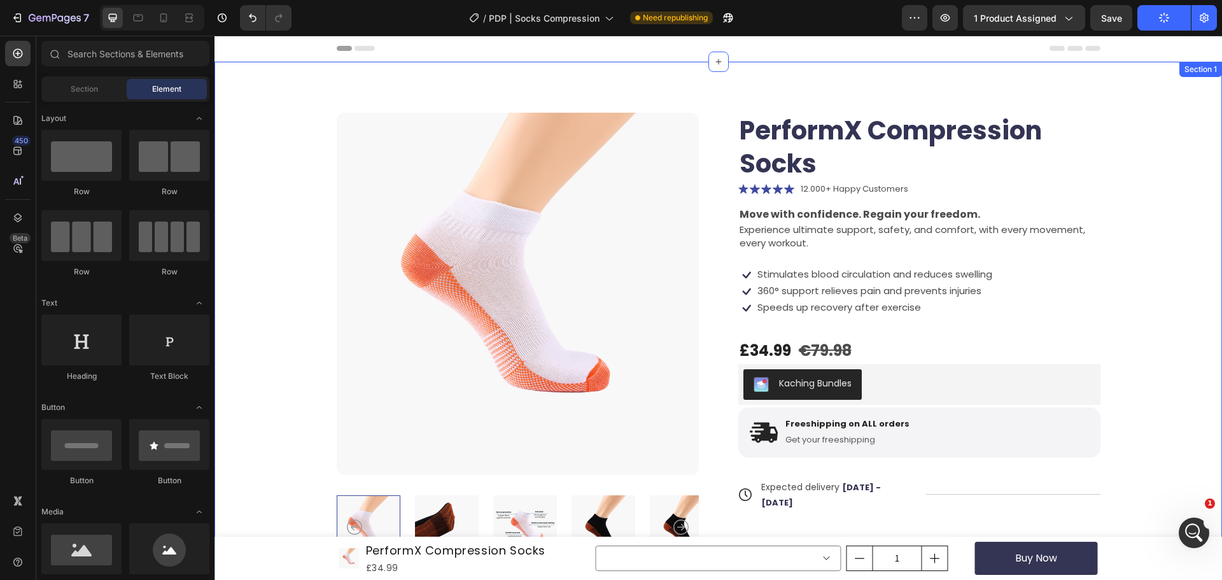
click at [1102, 111] on div "Product Images PerformX Compression Socks Product Title Icon Icon Icon Icon Ico…" at bounding box center [717, 378] width 1007 height 633
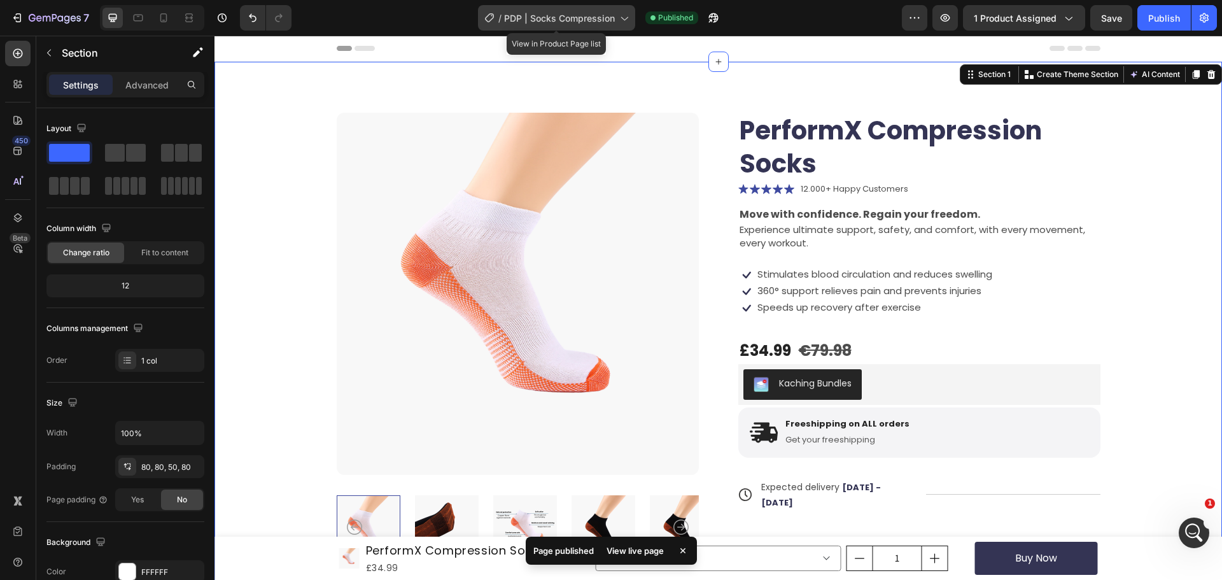
click at [590, 21] on span "PDP | Socks Compression" at bounding box center [559, 17] width 111 height 13
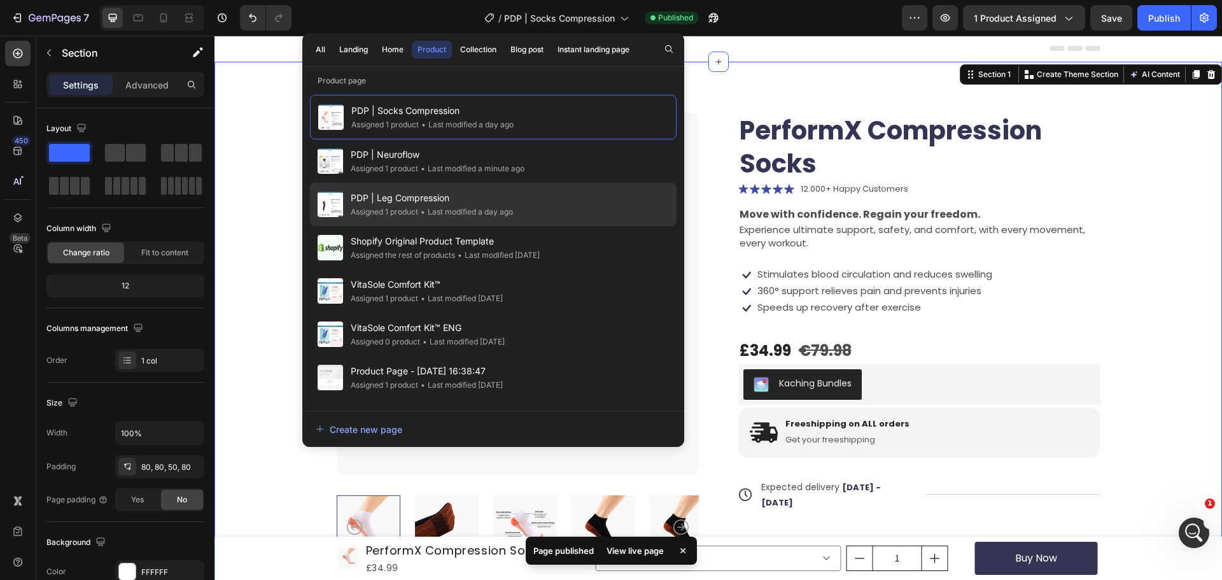
click at [474, 201] on span "PDP | Leg Compression" at bounding box center [432, 197] width 162 height 15
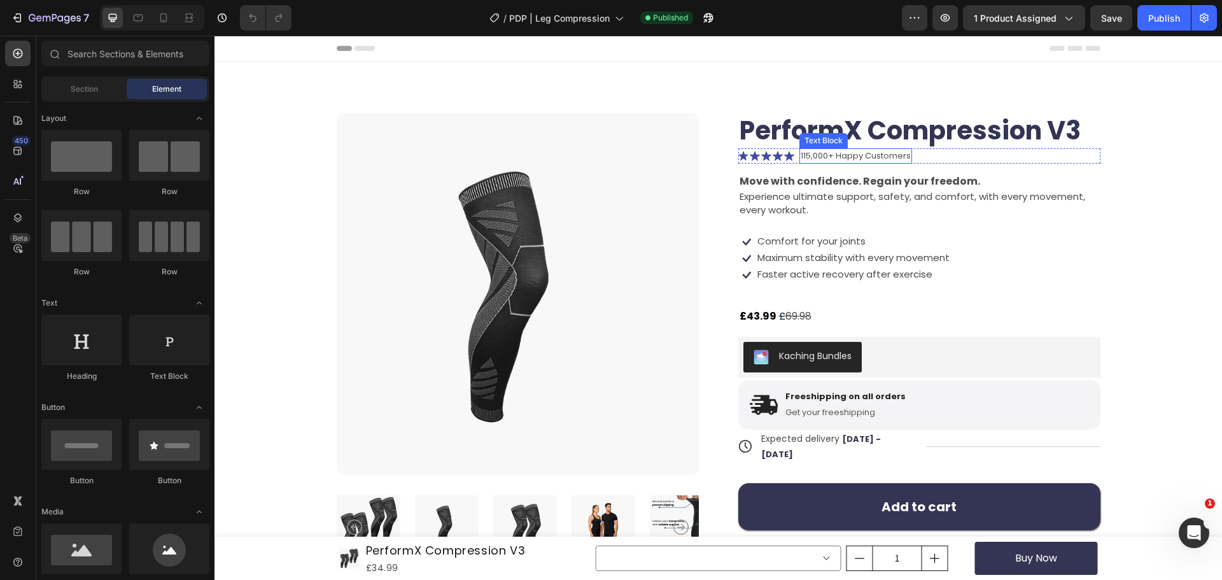
click at [810, 157] on p "115,000+ Happy Customers" at bounding box center [856, 156] width 110 height 13
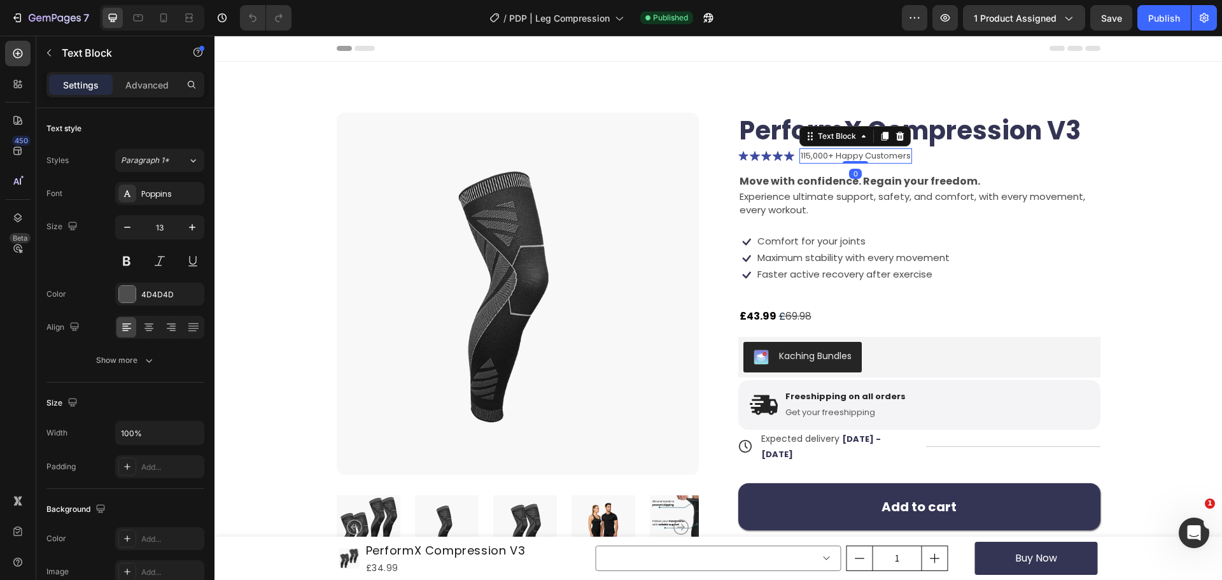
click at [820, 158] on p "115,000+ Happy Customers" at bounding box center [856, 156] width 110 height 13
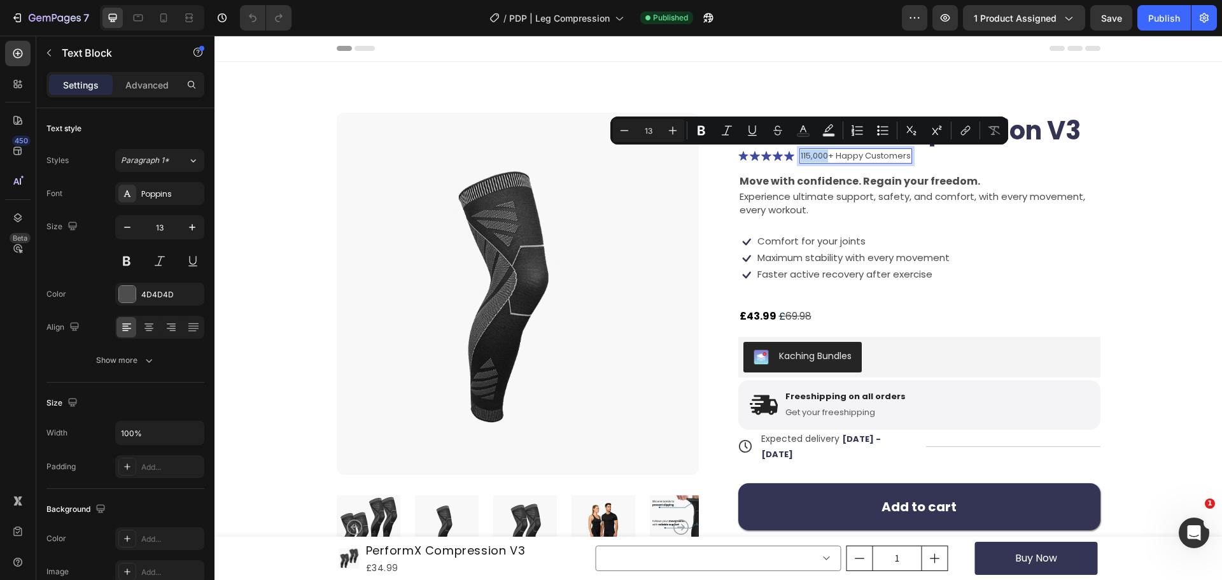
drag, startPoint x: 821, startPoint y: 159, endPoint x: 801, endPoint y: 153, distance: 20.7
click at [799, 153] on div "115,000+ Happy Customers" at bounding box center [855, 155] width 113 height 15
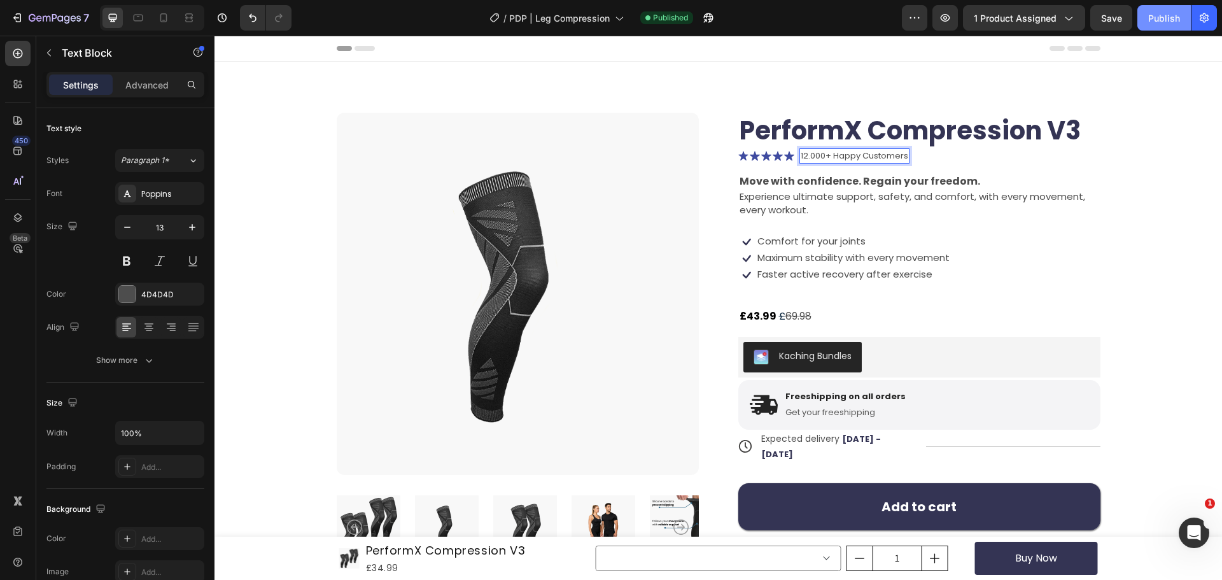
click at [1181, 6] on button "Publish" at bounding box center [1163, 17] width 53 height 25
